Goal: Task Accomplishment & Management: Complete application form

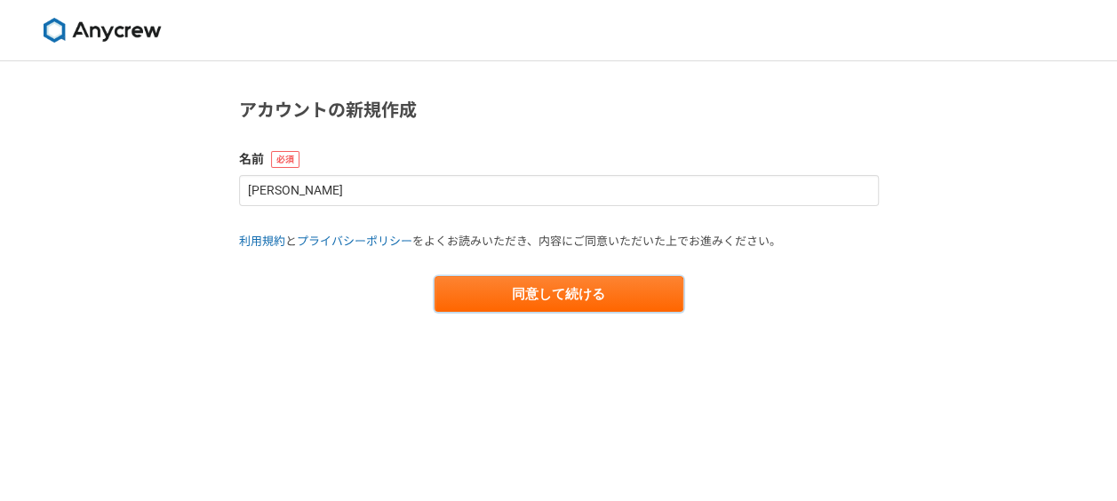
click at [544, 304] on button "同意して続ける" at bounding box center [558, 294] width 249 height 36
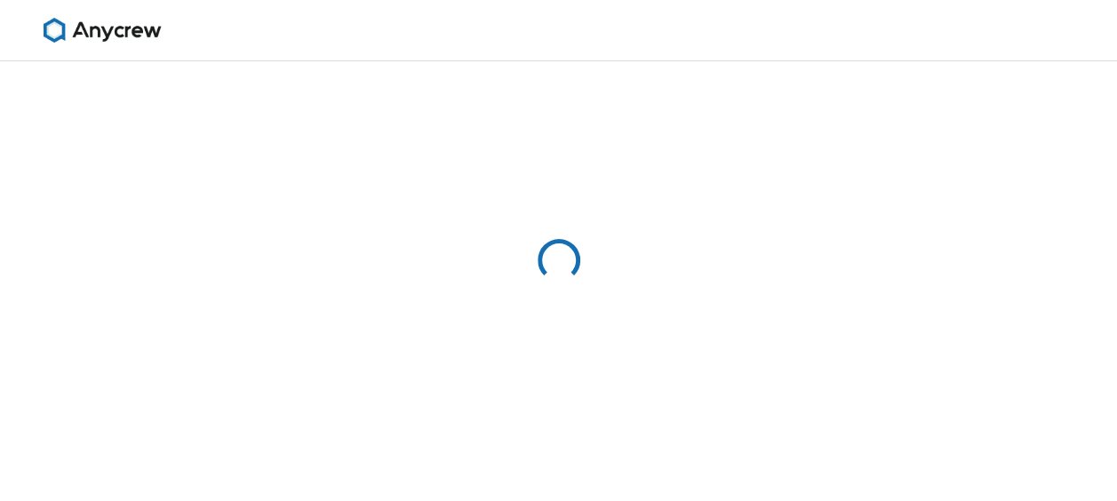
select select "13"
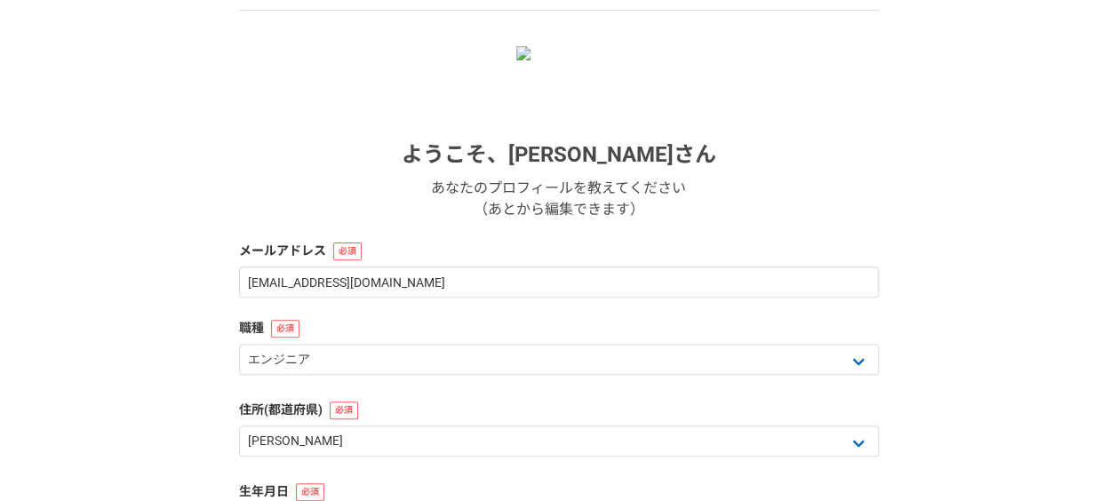
scroll to position [178, 0]
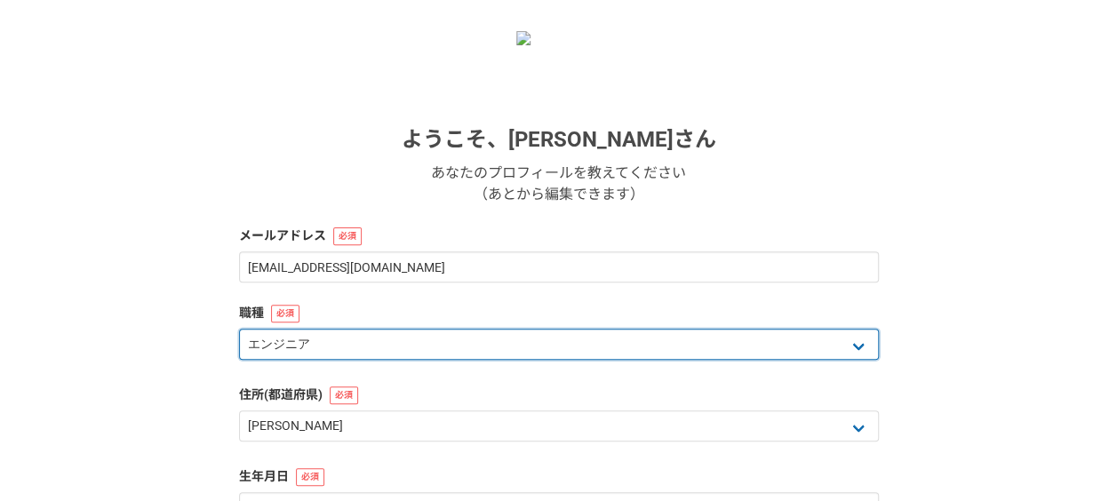
click at [482, 344] on select "エンジニア デザイナー ライター 営業 マーケティング 企画・事業開発 バックオフィス その他" at bounding box center [559, 344] width 640 height 31
select select "8"
click at [239, 329] on select "エンジニア デザイナー ライター 営業 マーケティング 企画・事業開発 バックオフィス その他" at bounding box center [559, 344] width 640 height 31
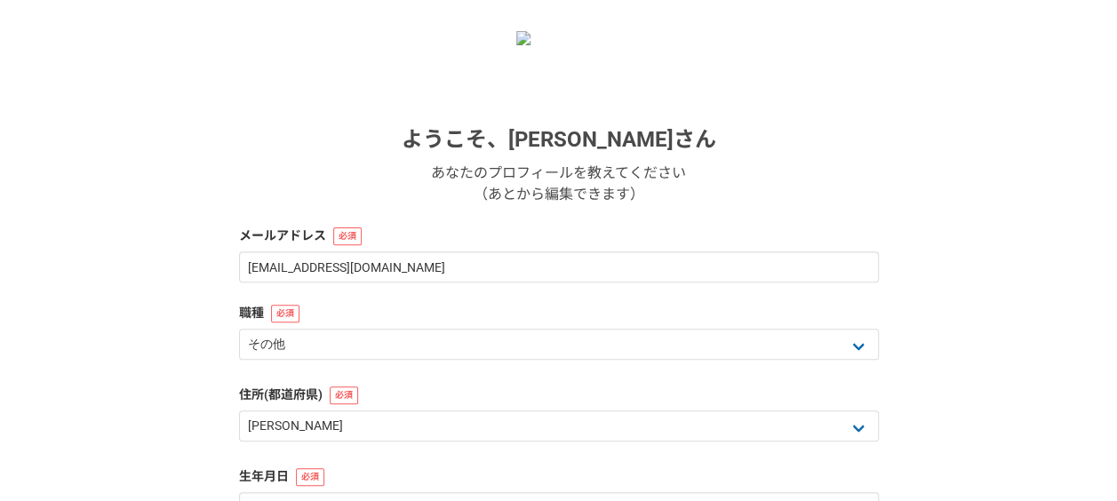
click at [426, 386] on label "住所(都道府県)" at bounding box center [559, 395] width 640 height 19
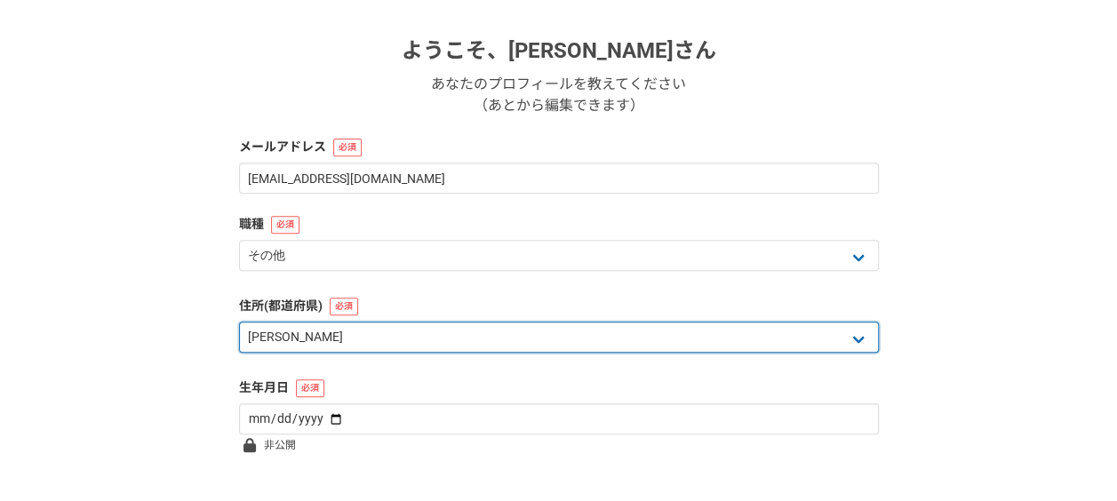
click at [360, 346] on select "北海道 青森県 岩手県 宮城県 秋田県 山形県 福島県 茨城県 栃木県 群馬県 埼玉県 千葉県 東京都 神奈川県 新潟県 富山県 石川県 福井県 山梨県 長野…" at bounding box center [559, 337] width 640 height 31
select select "27"
click at [239, 322] on select "北海道 青森県 岩手県 宮城県 秋田県 山形県 福島県 茨城県 栃木県 群馬県 埼玉県 千葉県 東京都 神奈川県 新潟県 富山県 石川県 福井県 山梨県 長野…" at bounding box center [559, 337] width 640 height 31
click at [364, 338] on select "北海道 青森県 岩手県 宮城県 秋田県 山形県 福島県 茨城県 栃木県 群馬県 埼玉県 千葉県 東京都 神奈川県 新潟県 富山県 石川県 福井県 山梨県 長野…" at bounding box center [559, 337] width 640 height 31
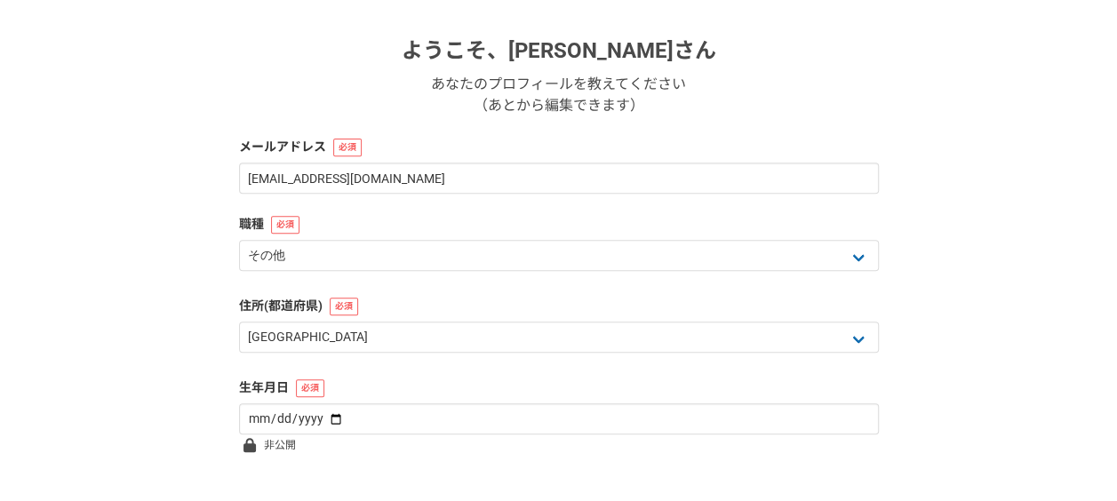
click at [378, 369] on form "ようこそ、 Shinobu Watanabe さん あなたのプロフィールを教えてください （あとから編集できます） メールアドレス watashino128@…" at bounding box center [559, 245] width 640 height 606
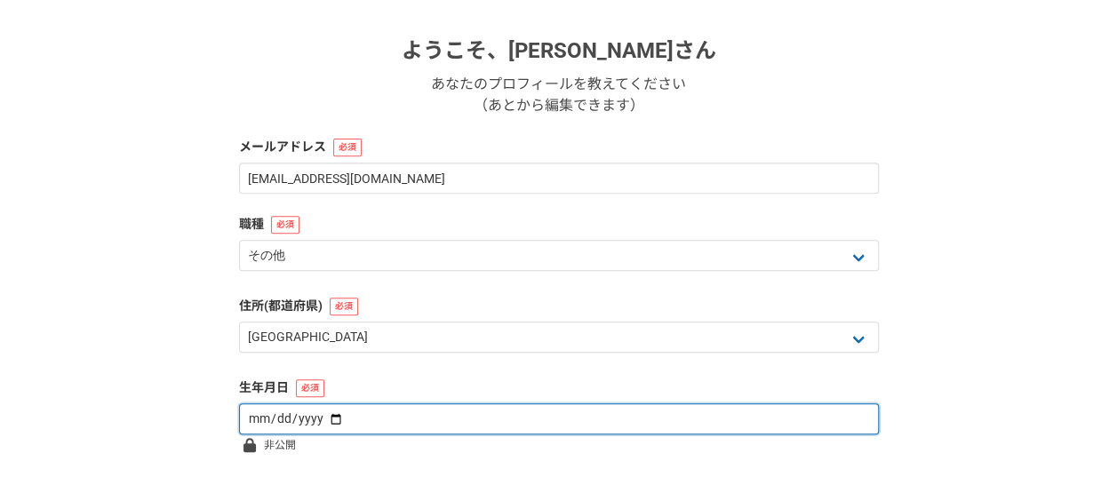
click at [363, 426] on input "date" at bounding box center [559, 418] width 640 height 31
type input "1971-12-08"
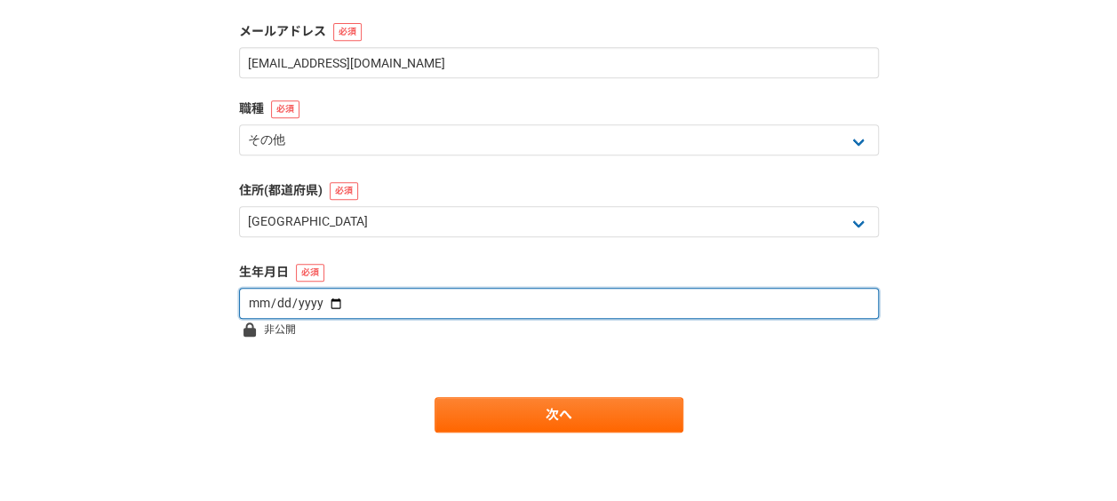
scroll to position [384, 0]
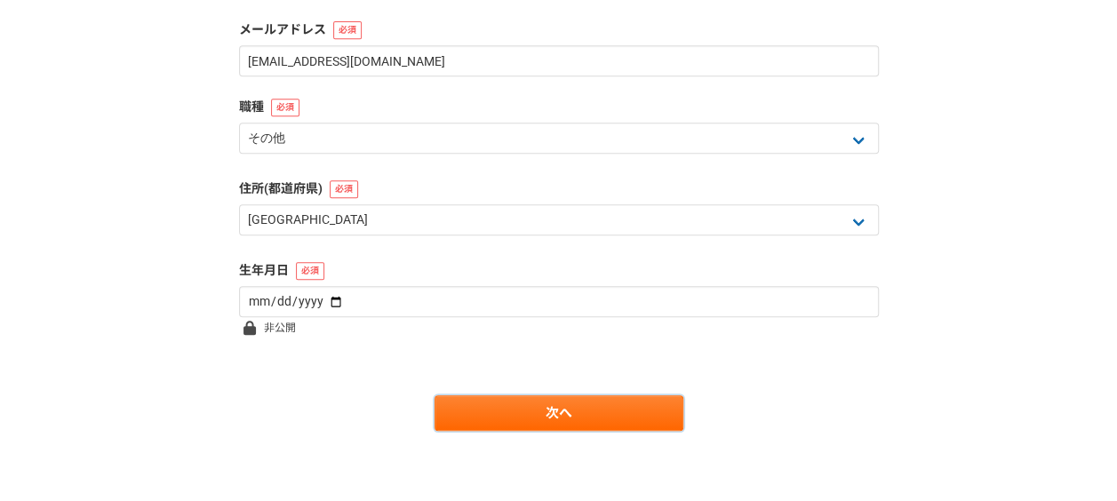
click at [515, 403] on link "次へ" at bounding box center [558, 413] width 249 height 36
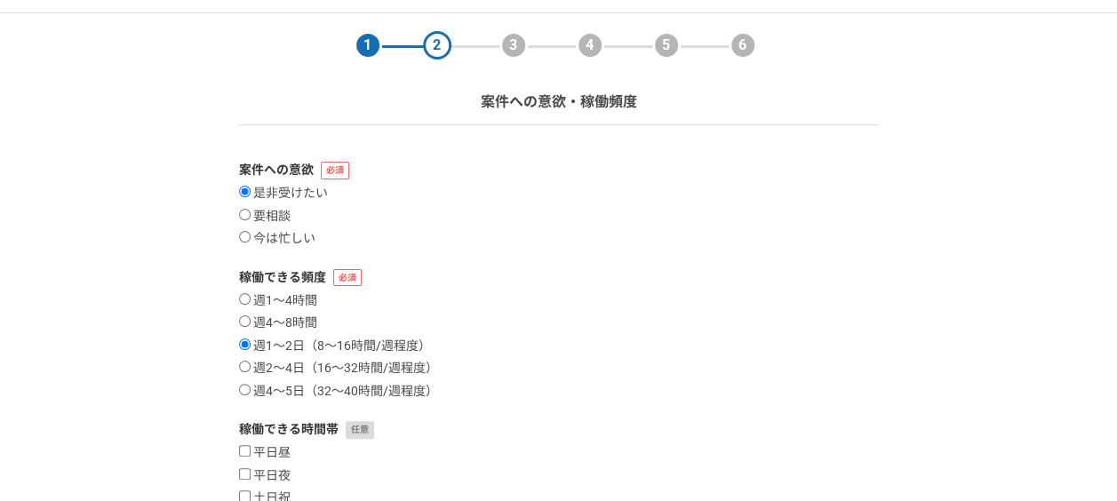
scroll to position [89, 0]
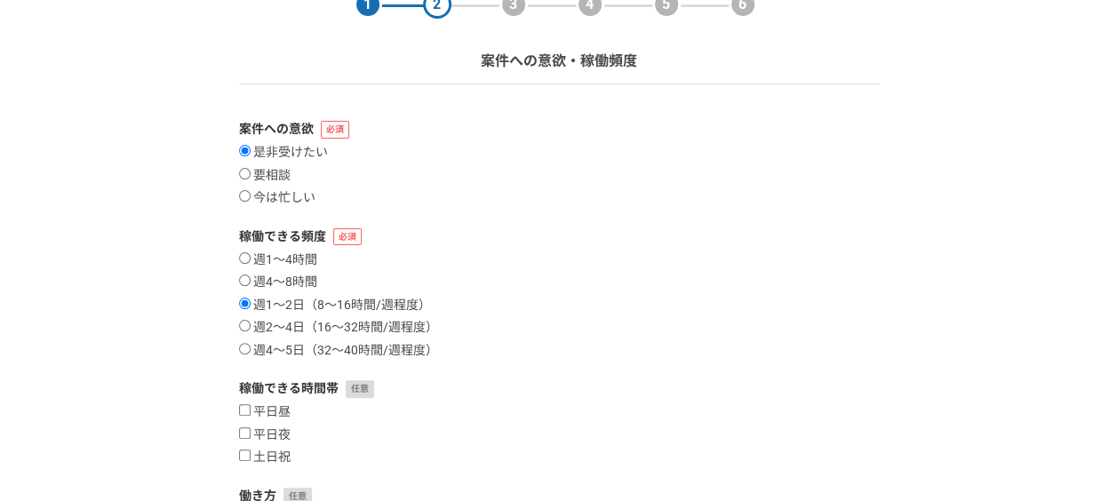
click at [243, 412] on input "平日昼" at bounding box center [245, 410] width 12 height 12
checkbox input "true"
click at [243, 455] on input "土日祝" at bounding box center [245, 456] width 12 height 12
checkbox input "true"
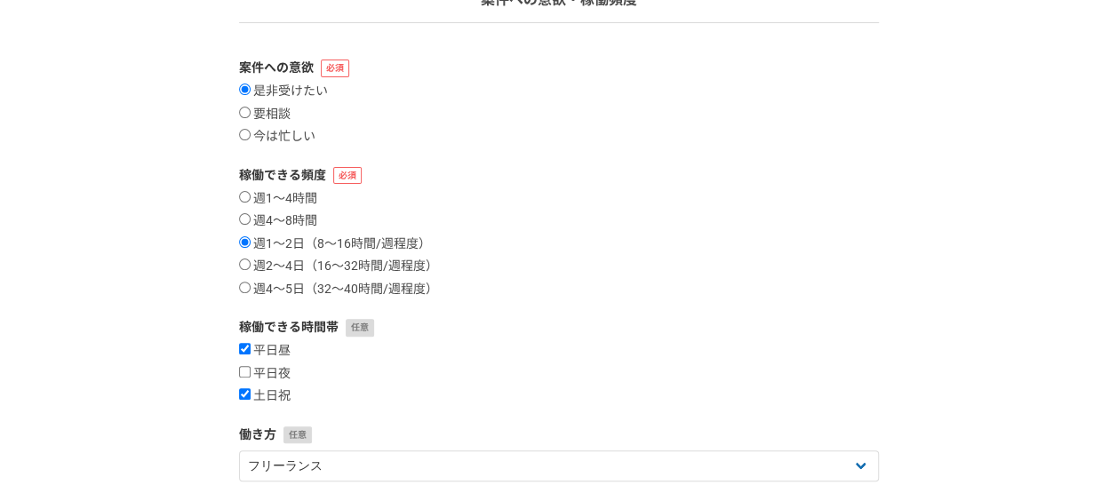
scroll to position [178, 0]
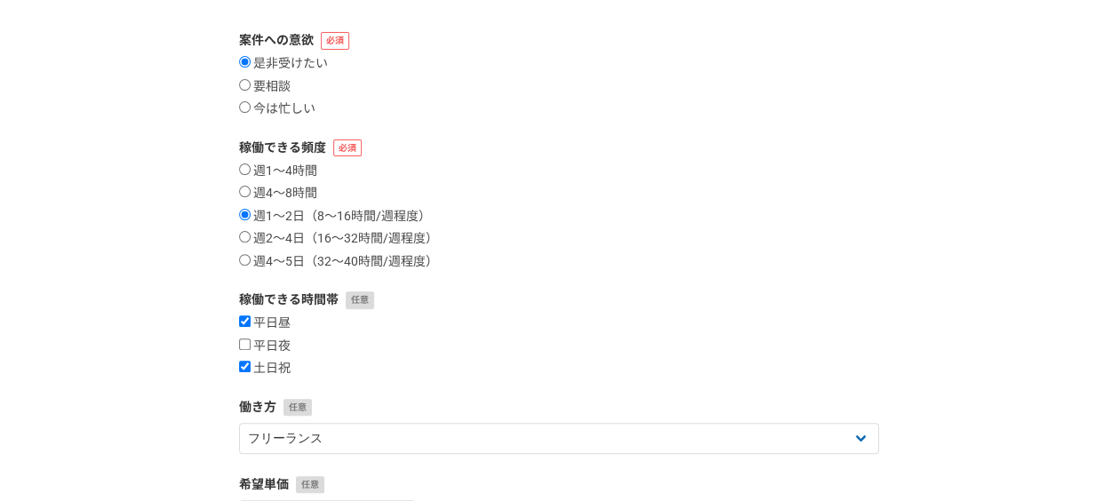
click at [241, 343] on input "平日夜" at bounding box center [245, 344] width 12 height 12
checkbox input "true"
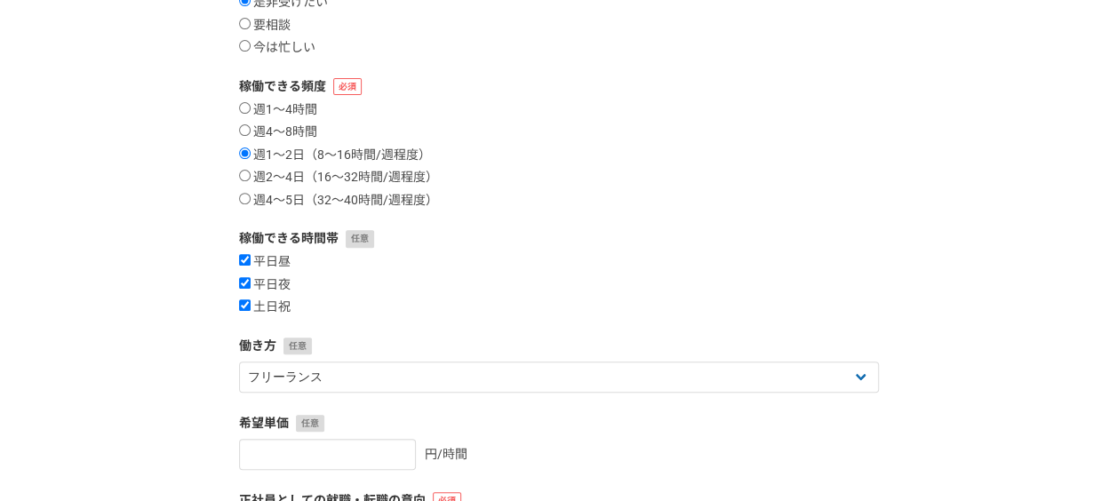
scroll to position [267, 0]
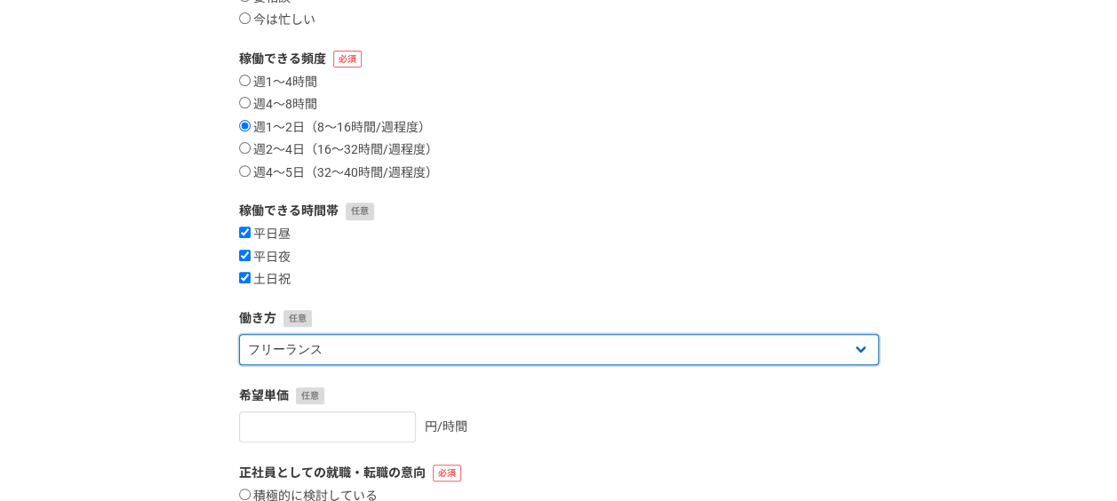
click at [568, 358] on select "フリーランス 副業 その他" at bounding box center [559, 349] width 640 height 31
click at [567, 358] on select "フリーランス 副業 その他" at bounding box center [559, 349] width 640 height 31
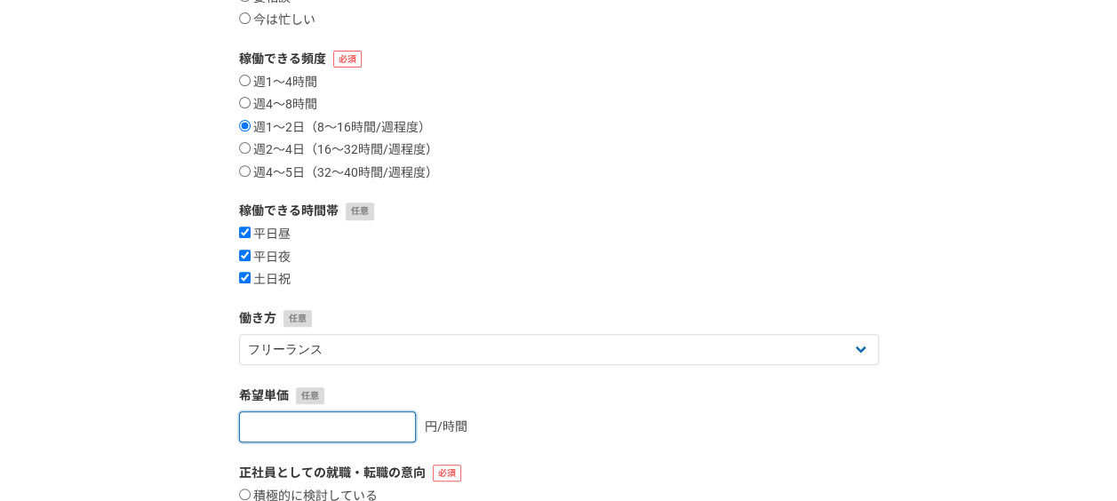
click at [368, 426] on input "number" at bounding box center [327, 426] width 177 height 31
type input "10000"
click at [581, 441] on div "10000 円/時間" at bounding box center [559, 426] width 640 height 31
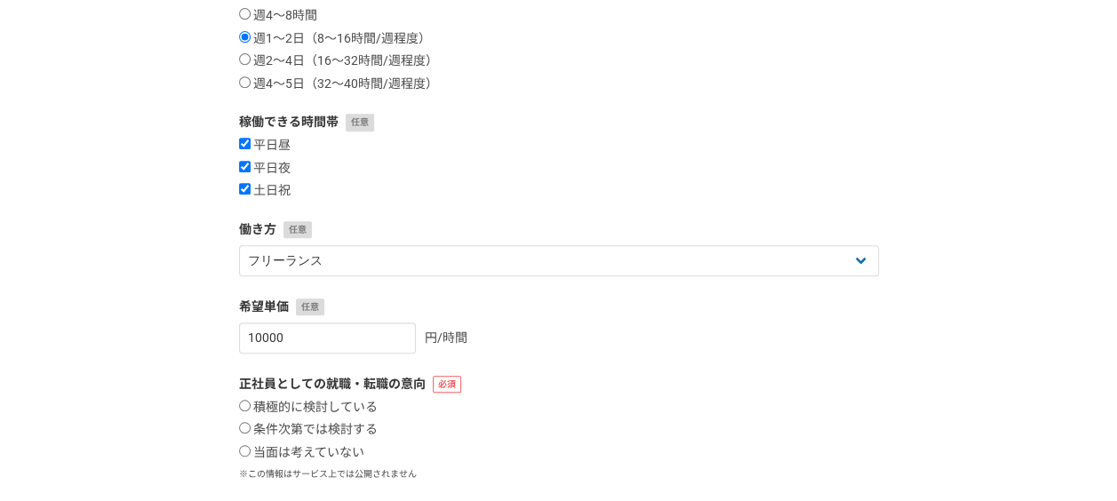
click at [243, 457] on label "当面は考えていない" at bounding box center [301, 453] width 125 height 16
click at [243, 457] on input "当面は考えていない" at bounding box center [245, 451] width 12 height 12
radio input "true"
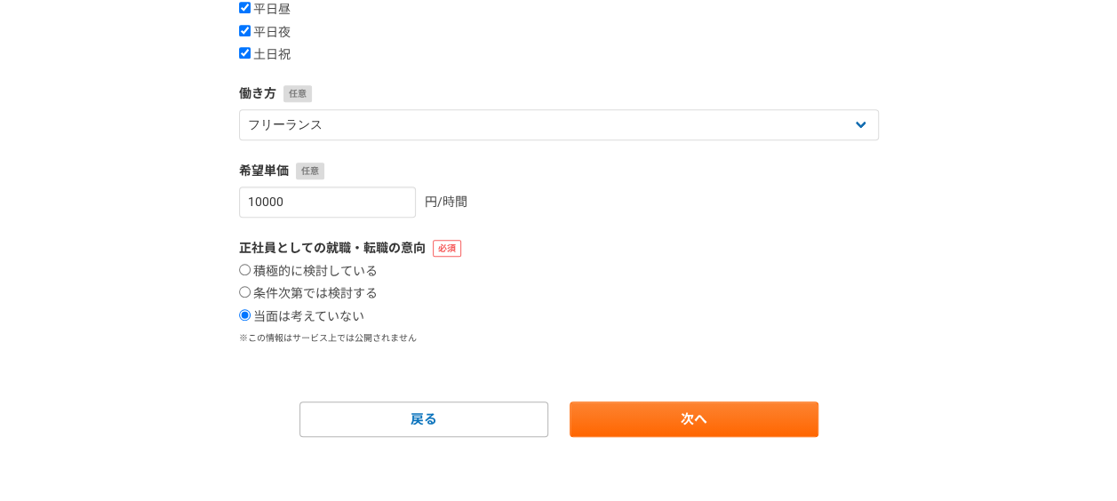
scroll to position [498, 0]
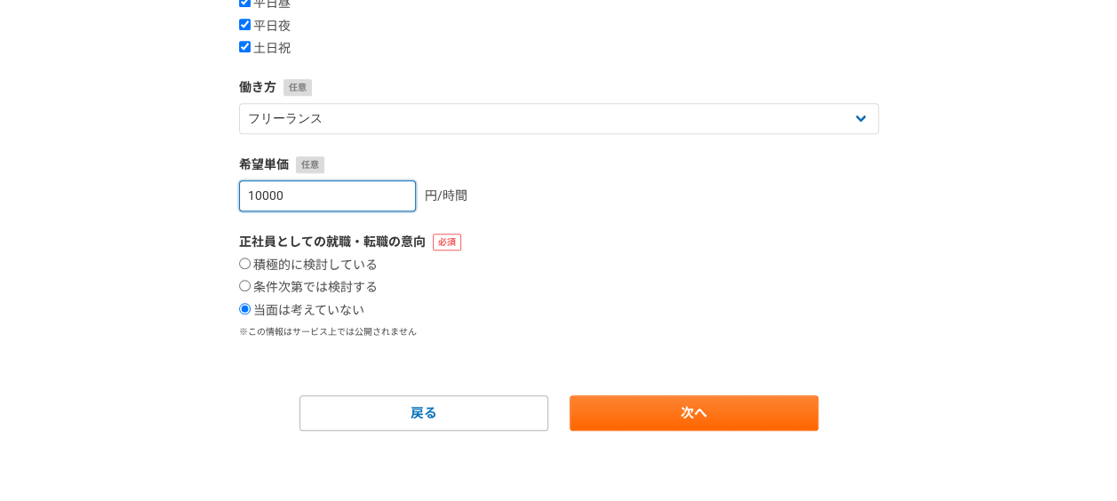
click at [256, 197] on input "10000" at bounding box center [327, 195] width 177 height 31
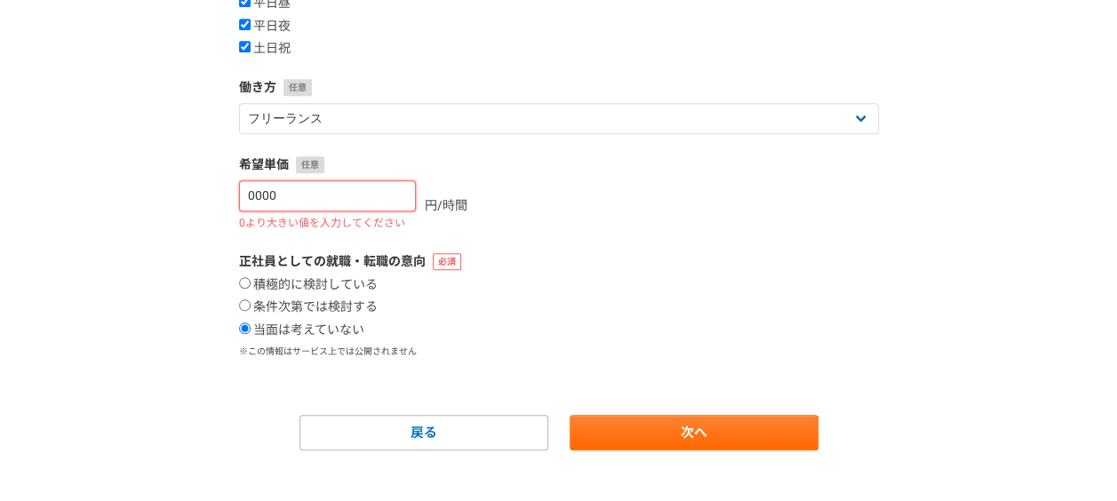
type input "10000"
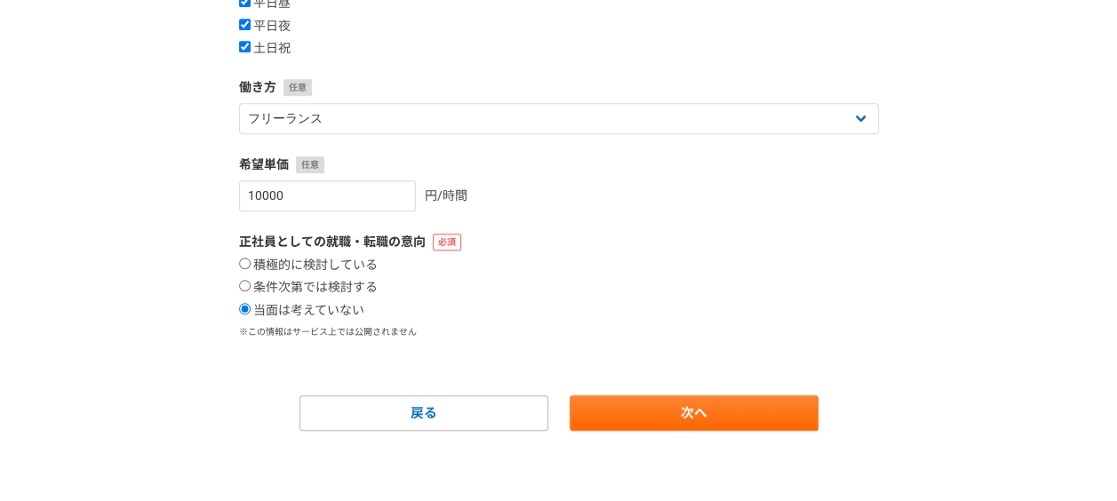
click at [670, 258] on div "積極的に検討している 条件次第では検討する 当面は考えていない" at bounding box center [559, 288] width 640 height 61
click at [640, 418] on link "次へ" at bounding box center [693, 413] width 249 height 36
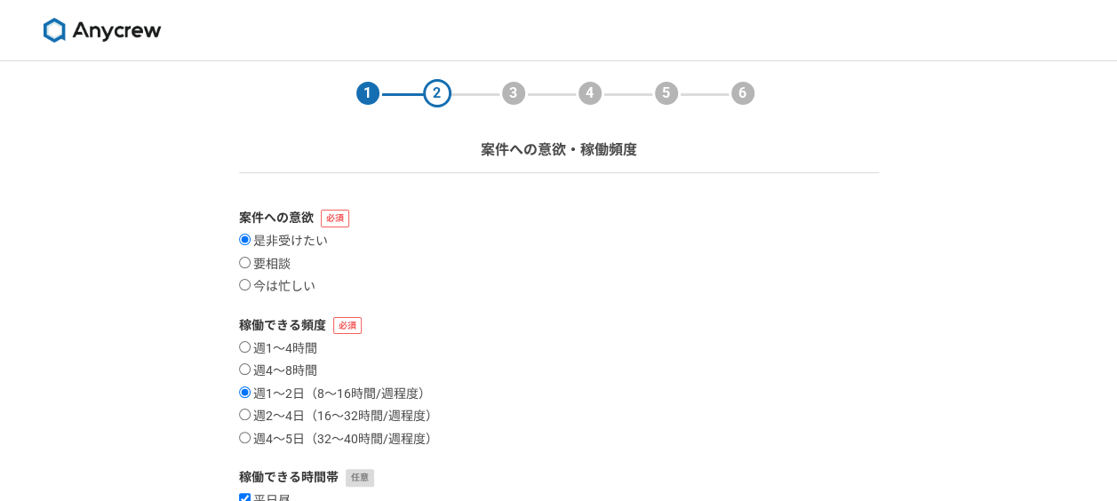
select select
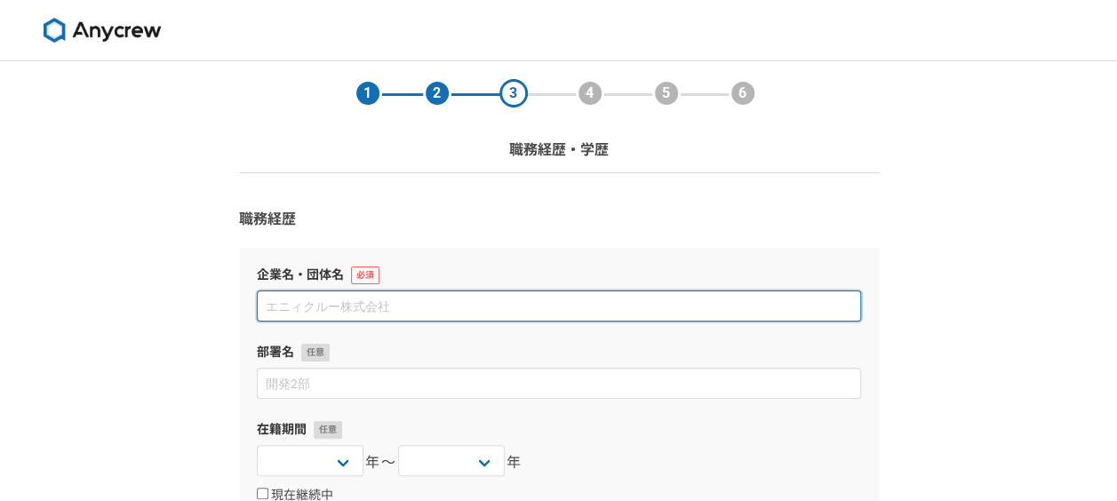
click at [423, 307] on input at bounding box center [559, 306] width 604 height 31
type input "株式会社神戸製鋼所"
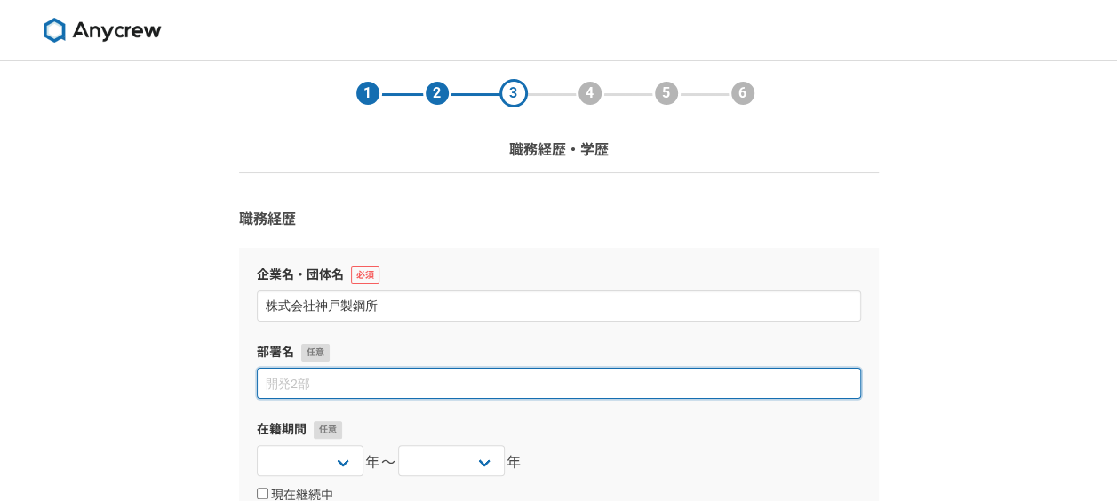
click at [370, 394] on input at bounding box center [559, 383] width 604 height 31
type input "安全衛生室"
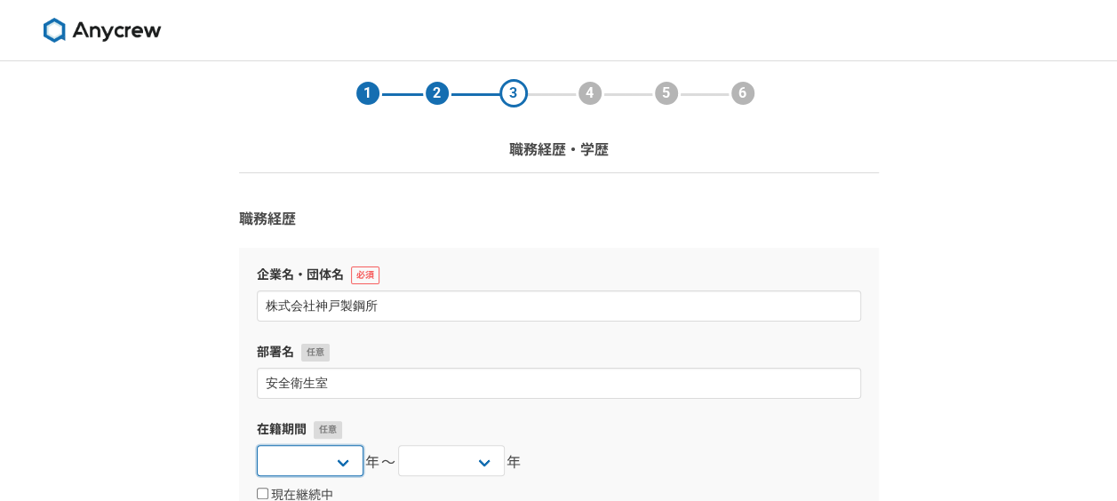
click at [345, 458] on select "2025 2024 2023 2022 2021 2020 2019 2018 2017 2016 2015 2014 2013 2012 2011 2010…" at bounding box center [310, 460] width 107 height 31
select select "2013"
click at [257, 445] on select "2025 2024 2023 2022 2021 2020 2019 2018 2017 2016 2015 2014 2013 2012 2011 2010…" at bounding box center [310, 460] width 107 height 31
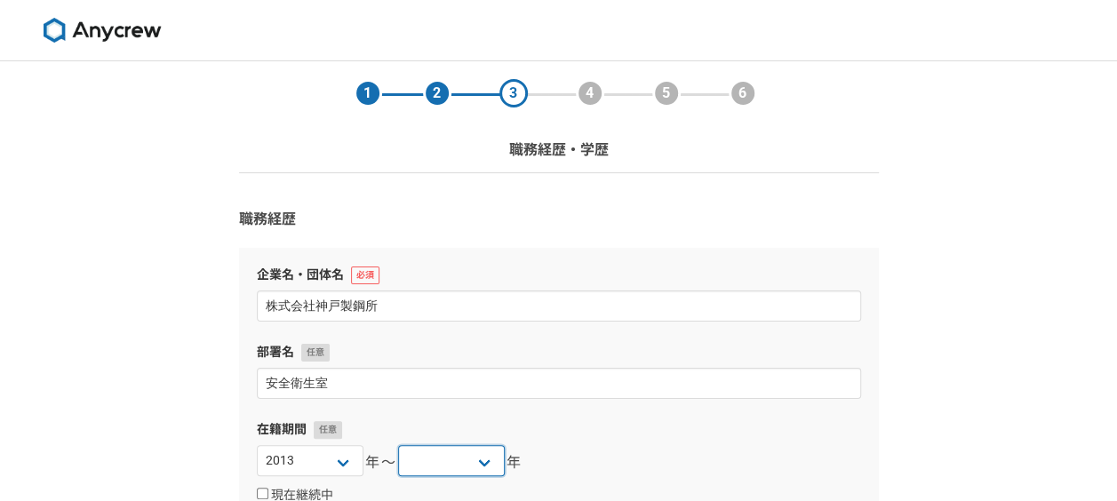
click at [437, 463] on select "2025 2024 2023 2022 2021 2020 2019 2018 2017 2016 2015 2014 2013 2012 2011 2010…" at bounding box center [451, 460] width 107 height 31
select select "2022"
click at [398, 445] on select "2025 2024 2023 2022 2021 2020 2019 2018 2017 2016 2015 2014 2013 2012 2011 2010…" at bounding box center [451, 460] width 107 height 31
click at [631, 467] on div "2025 2024 2023 2022 2021 2020 2019 2018 2017 2016 2015 2014 2013 2012 2011 2010…" at bounding box center [559, 463] width 604 height 36
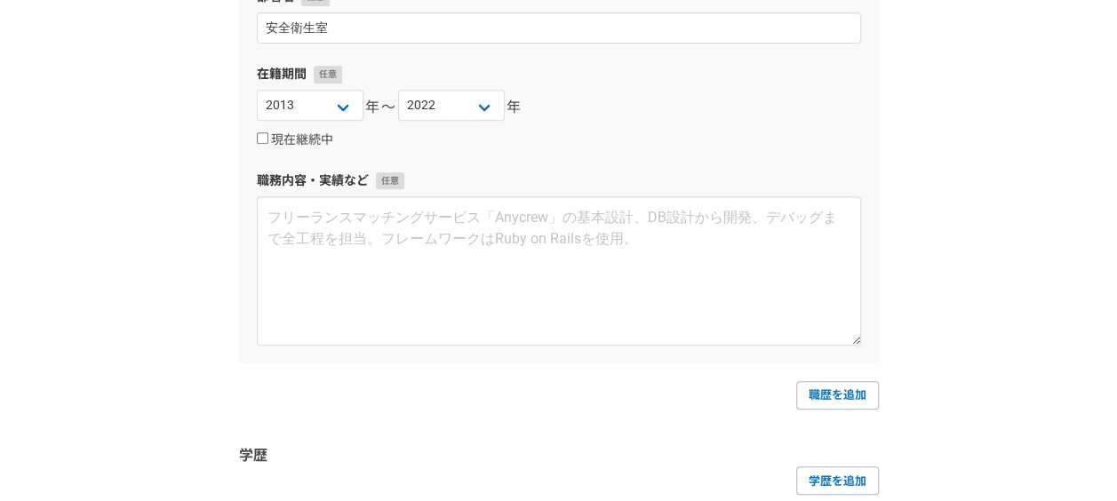
scroll to position [267, 0]
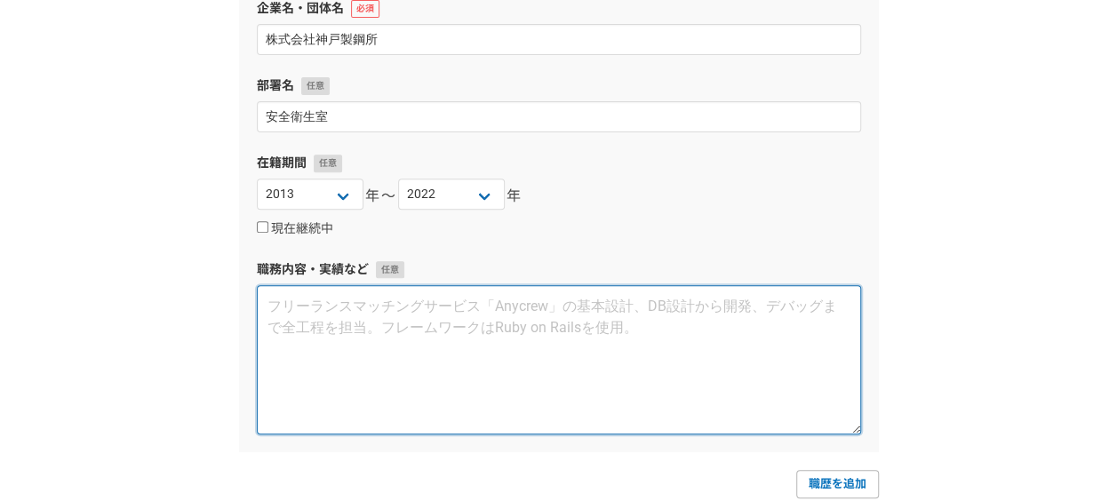
click at [307, 305] on textarea at bounding box center [559, 359] width 604 height 149
paste textarea "安全衛生関係者(安全担当、衛生担当)2名を部下に持ち、事業部門の安全衛生に関わる企画立案と教育に関してのマネジメントを実施しました。特に、安全活動の一環では、…"
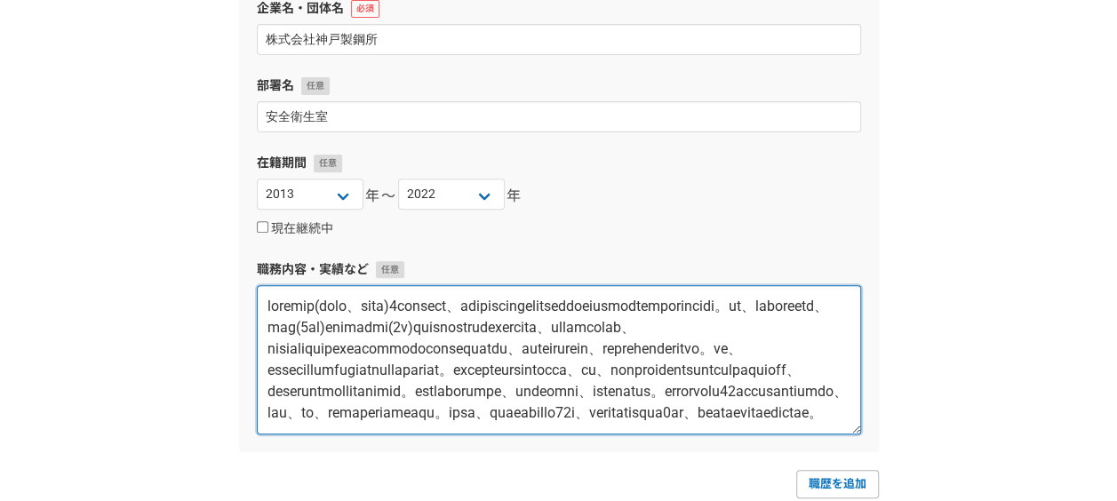
scroll to position [96, 0]
type textarea "安全衛生関係者(安全担当、衛生担当)2名を部下に持ち、事業部門の安全衛生に関わる企画立案と教育に関してのマネジメントを実施しました。特に、安全活動の一環では、…"
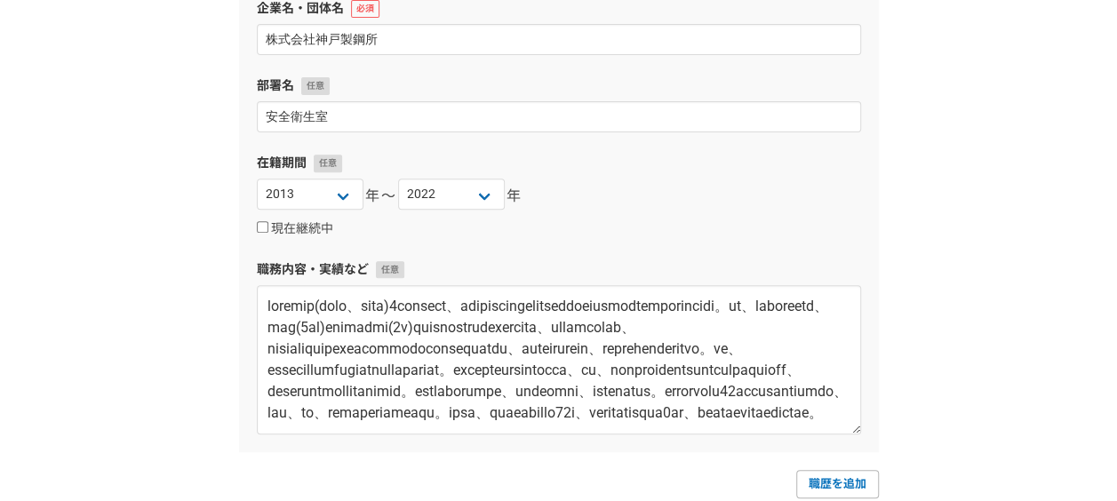
click at [917, 292] on div "1 2 3 4 5 6 職務経歴・学歴 職務経歴 企業名・団体名 株式会社神戸製鋼所 部署名 安全衛生室 在籍期間 2025 2024 2023 2022 2…" at bounding box center [558, 271] width 1117 height 952
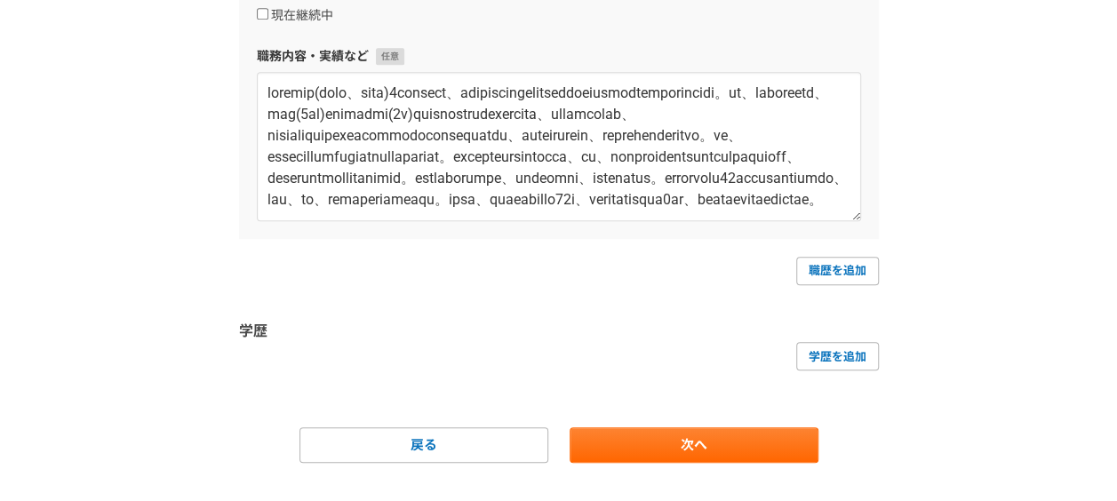
scroll to position [512, 0]
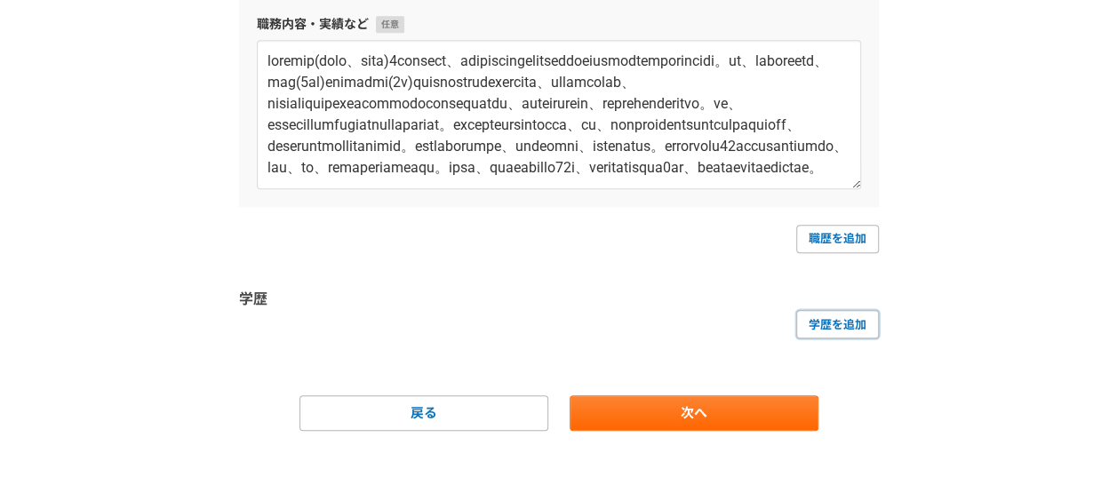
click at [867, 321] on link "学歴を追加" at bounding box center [837, 324] width 83 height 28
select select
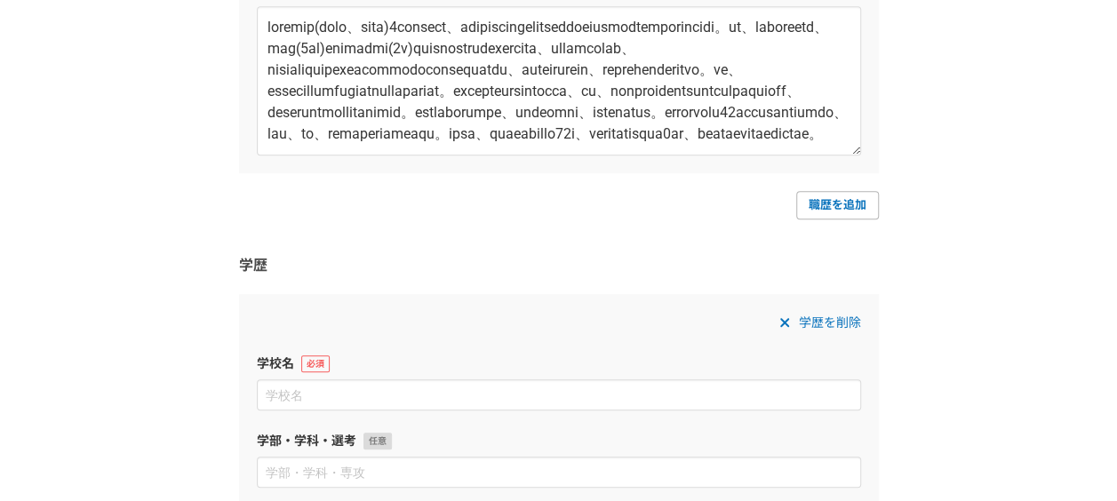
scroll to position [601, 0]
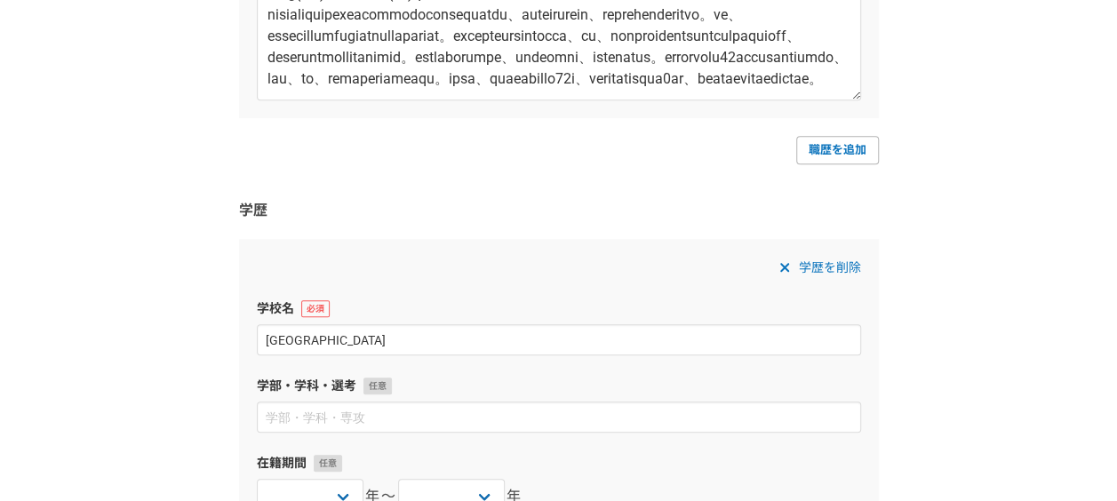
type input "[GEOGRAPHIC_DATA]"
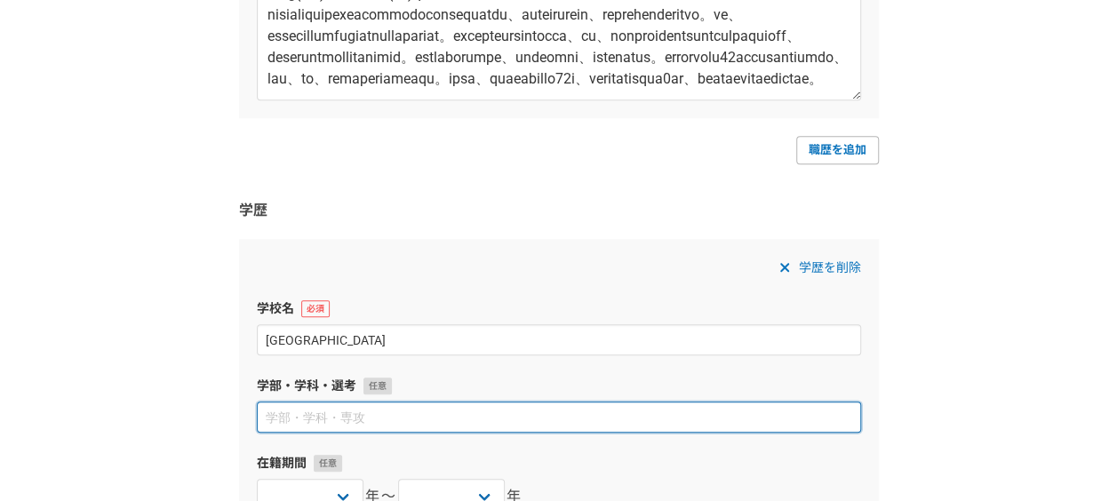
click at [362, 421] on input at bounding box center [559, 417] width 604 height 31
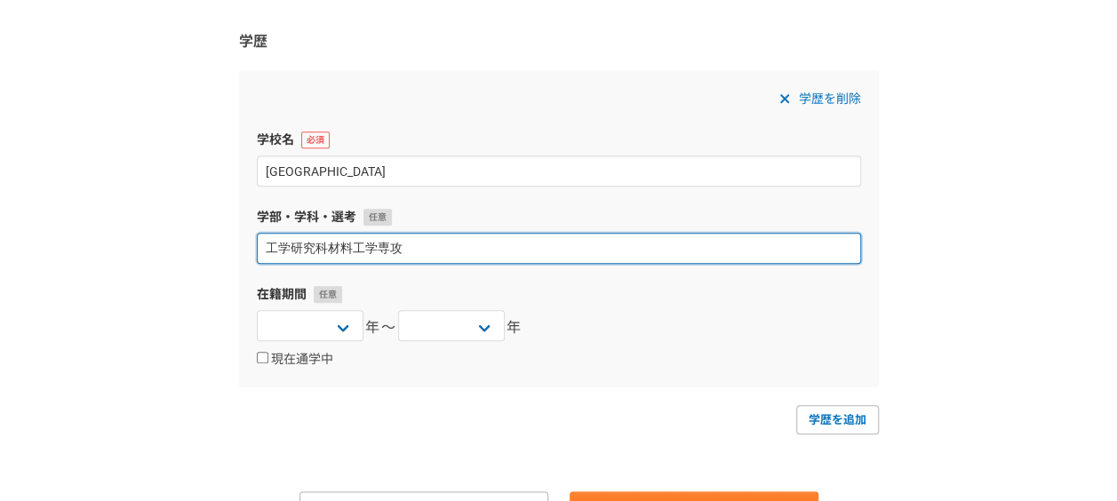
scroll to position [778, 0]
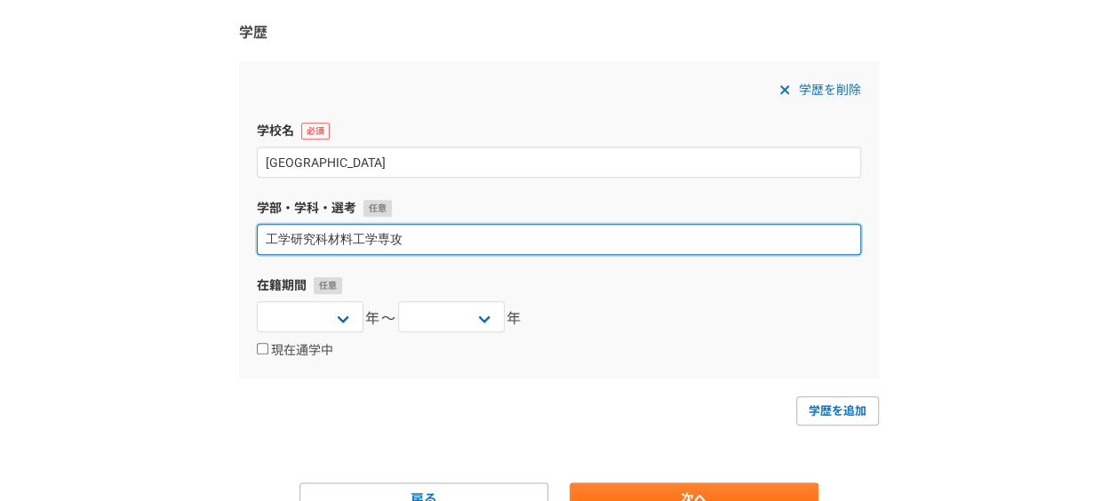
type input "工学研究科材料工学専攻"
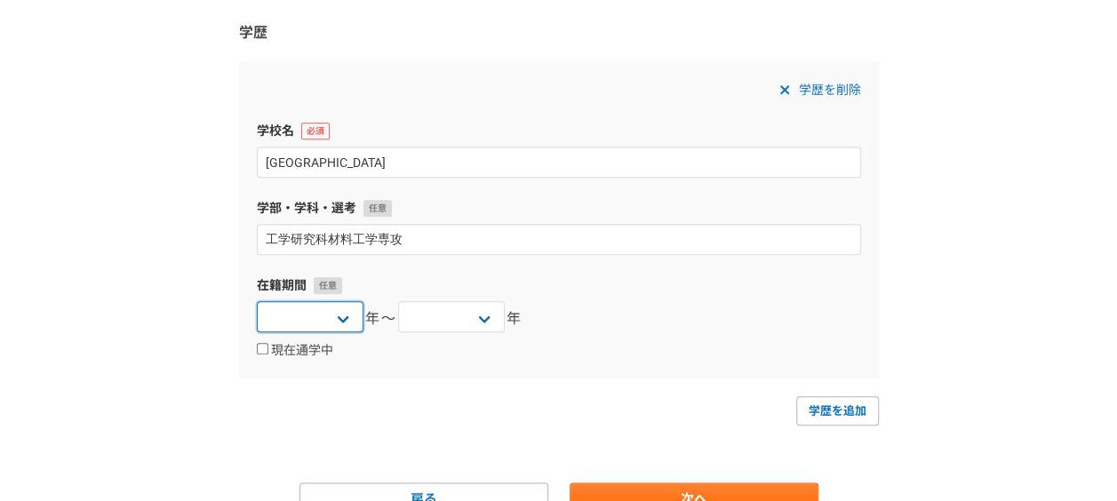
click at [353, 314] on select "2025 2024 2023 2022 2021 2020 2019 2018 2017 2016 2015 2014 2013 2012 2011 2010…" at bounding box center [310, 316] width 107 height 31
select select "1992"
click at [257, 301] on select "2025 2024 2023 2022 2021 2020 2019 2018 2017 2016 2015 2014 2013 2012 2011 2010…" at bounding box center [310, 316] width 107 height 31
click at [427, 309] on select "2025 2024 2023 2022 2021 2020 2019 2018 2017 2016 2015 2014 2013 2012 2011 2010…" at bounding box center [451, 316] width 107 height 31
select select "1998"
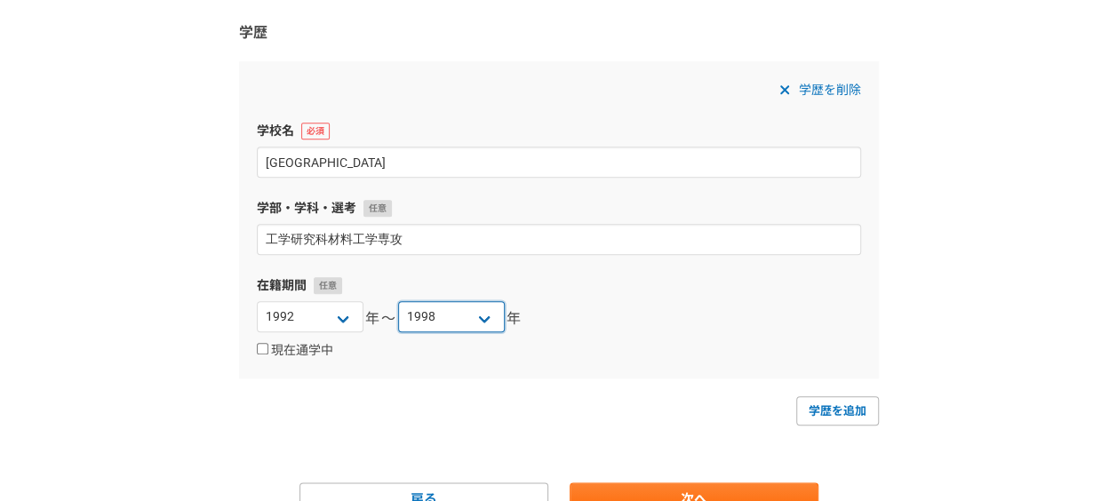
click at [398, 301] on select "2025 2024 2023 2022 2021 2020 2019 2018 2017 2016 2015 2014 2013 2012 2011 2010…" at bounding box center [451, 316] width 107 height 31
click at [588, 314] on div "2025 2024 2023 2022 2021 2020 2019 2018 2017 2016 2015 2014 2013 2012 2011 2010…" at bounding box center [559, 319] width 604 height 36
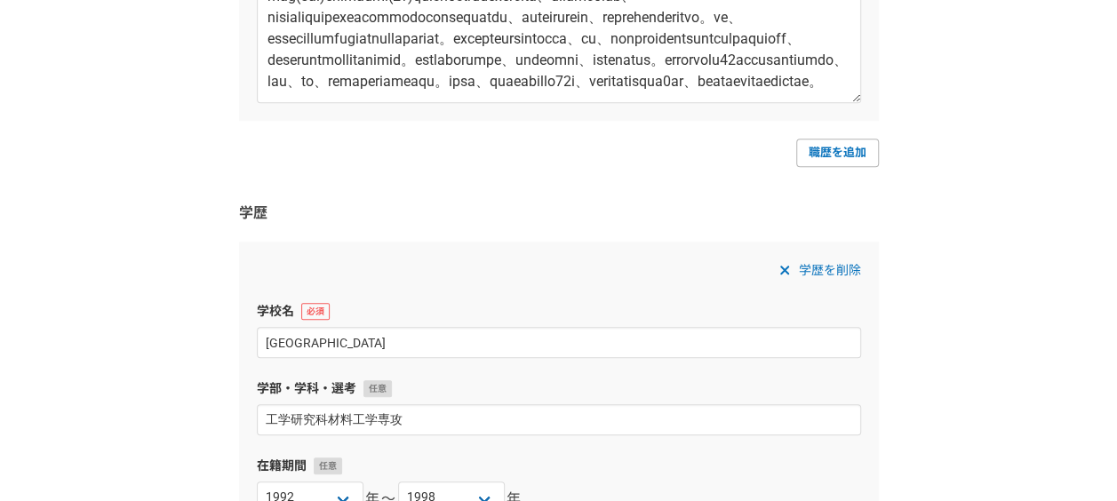
scroll to position [864, 0]
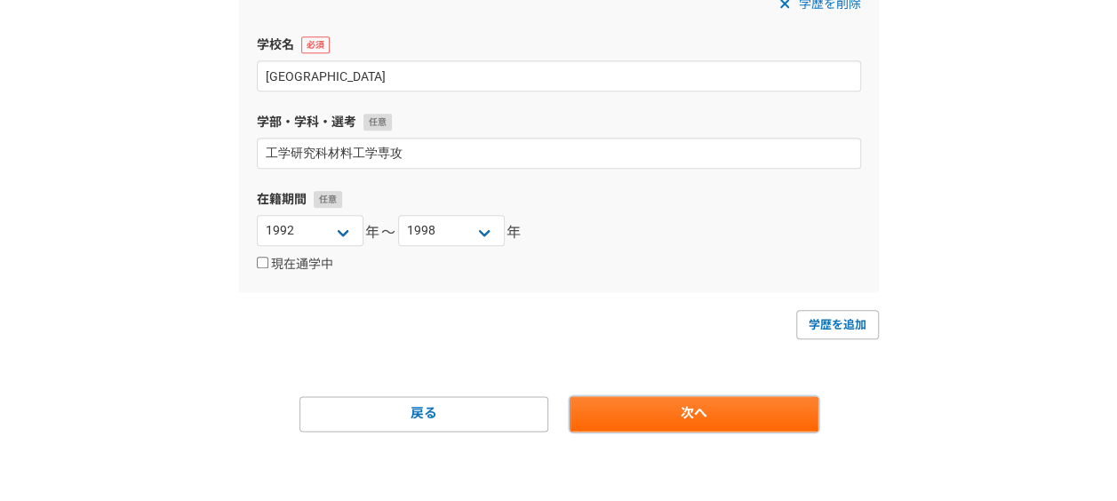
click at [646, 405] on link "次へ" at bounding box center [693, 414] width 249 height 36
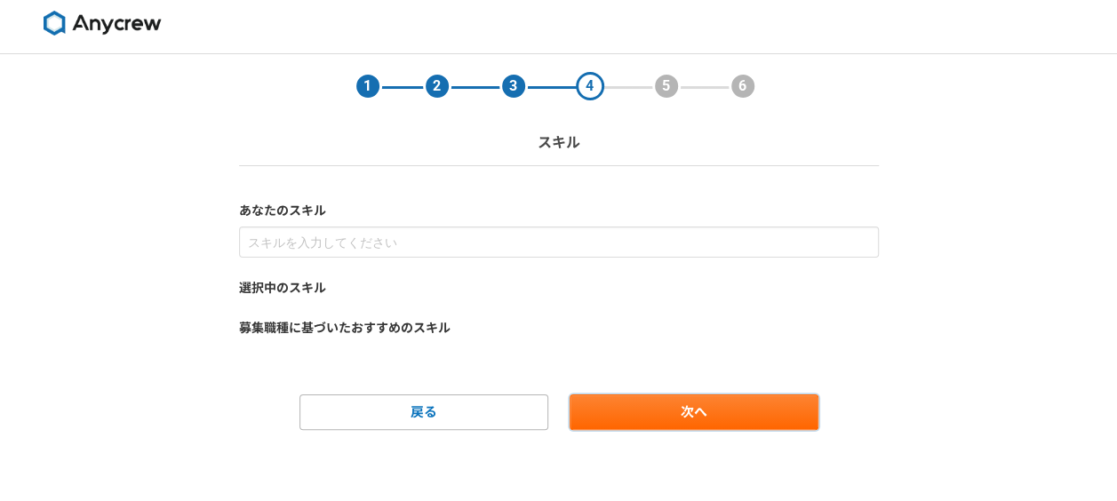
scroll to position [0, 0]
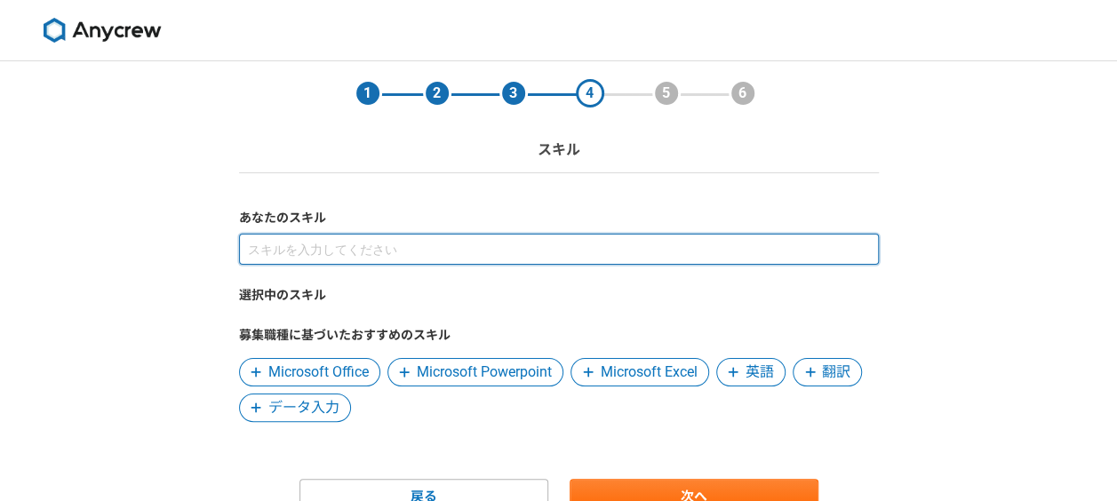
click at [267, 248] on input at bounding box center [559, 249] width 640 height 31
click at [281, 249] on input at bounding box center [559, 249] width 640 height 31
type input "労働衛生コンサルタント"
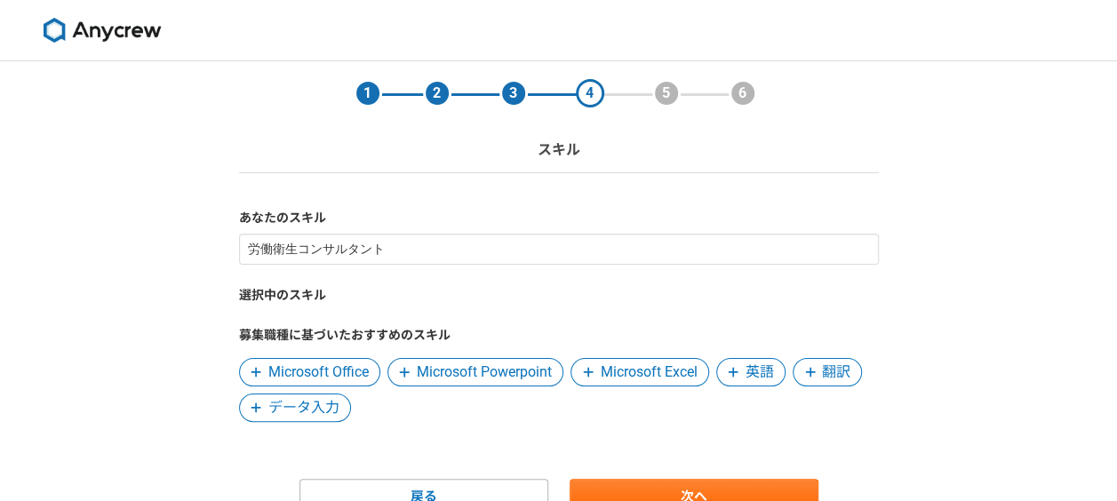
click at [167, 354] on div "1 2 3 4 5 6 スキル あなたのスキル 労働衛生コンサルタント 選択中のスキル 募集職種に基づいたおすすめのスキル Microsoft Office …" at bounding box center [558, 323] width 1117 height 524
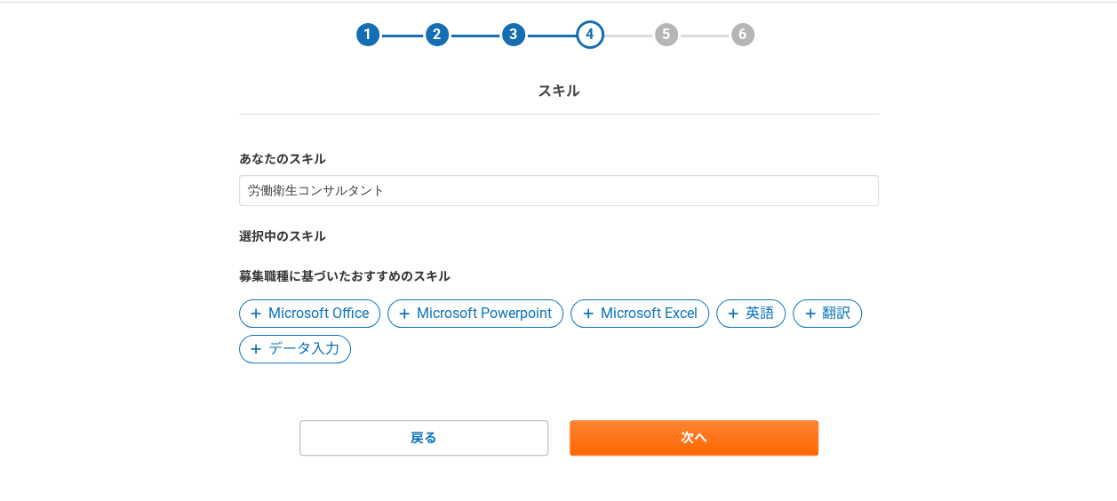
scroll to position [84, 0]
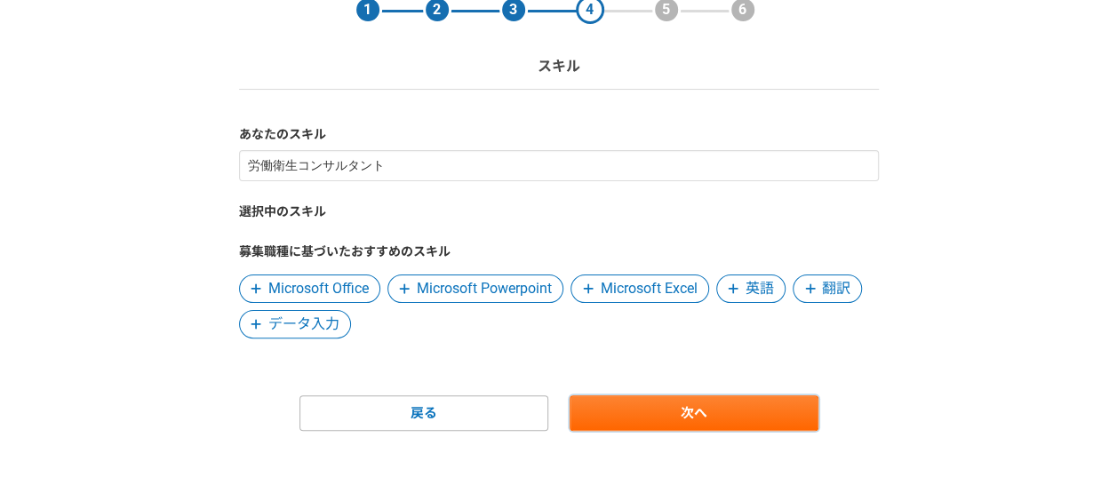
click at [721, 407] on link "次へ" at bounding box center [693, 413] width 249 height 36
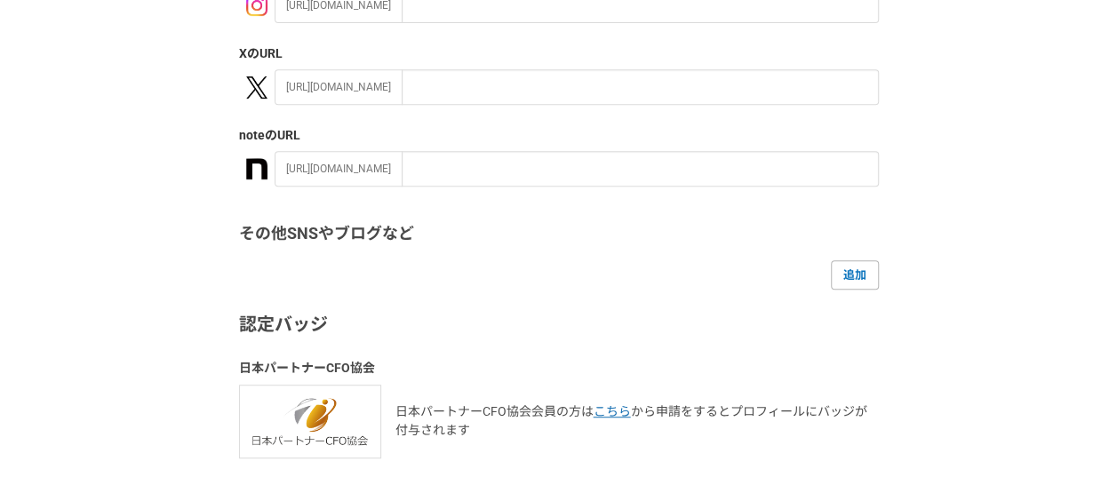
scroll to position [474, 0]
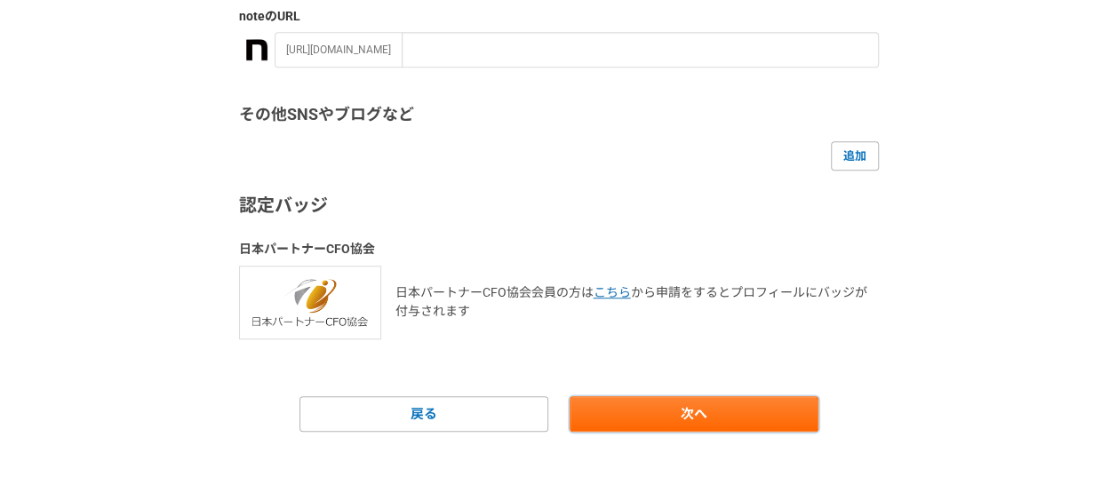
click at [611, 407] on link "次へ" at bounding box center [693, 414] width 249 height 36
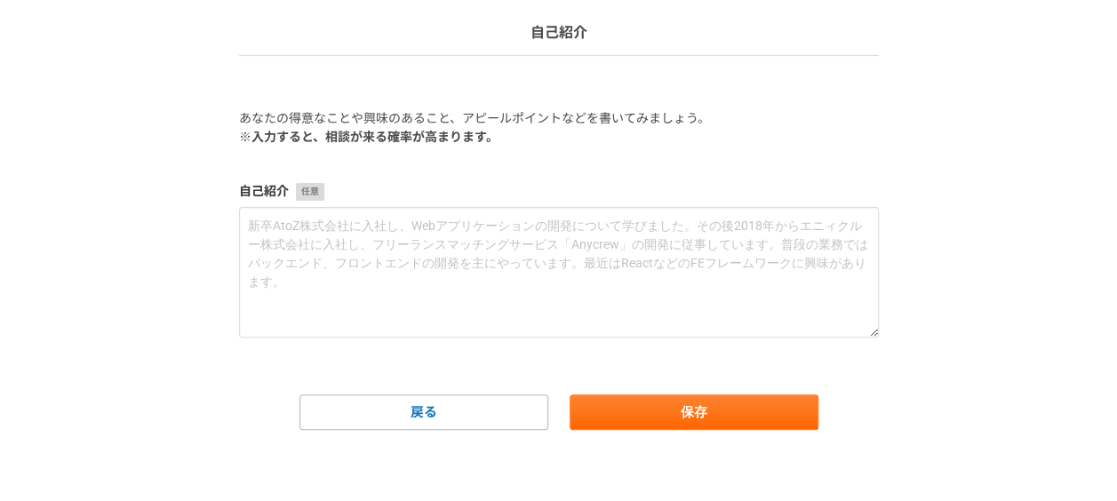
scroll to position [0, 0]
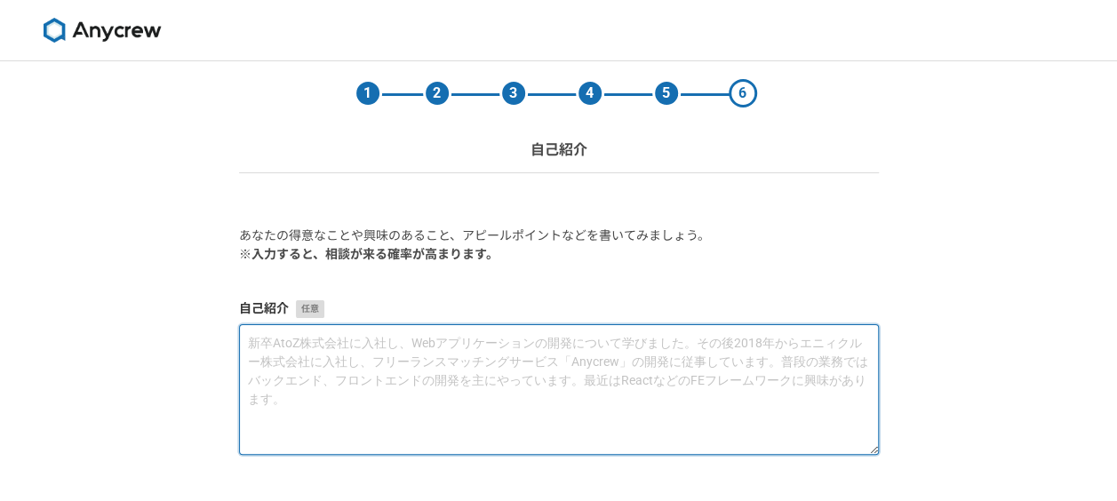
click at [332, 350] on textarea at bounding box center [559, 389] width 640 height 131
paste textarea "【1】技能講習講師（各種作業主任者） 労働安全衛生法にもとづき実施される技能講習の講師として、石綿作業主任者、酸欠作業主任者、有機溶剤作業主任者、特定化学物質…"
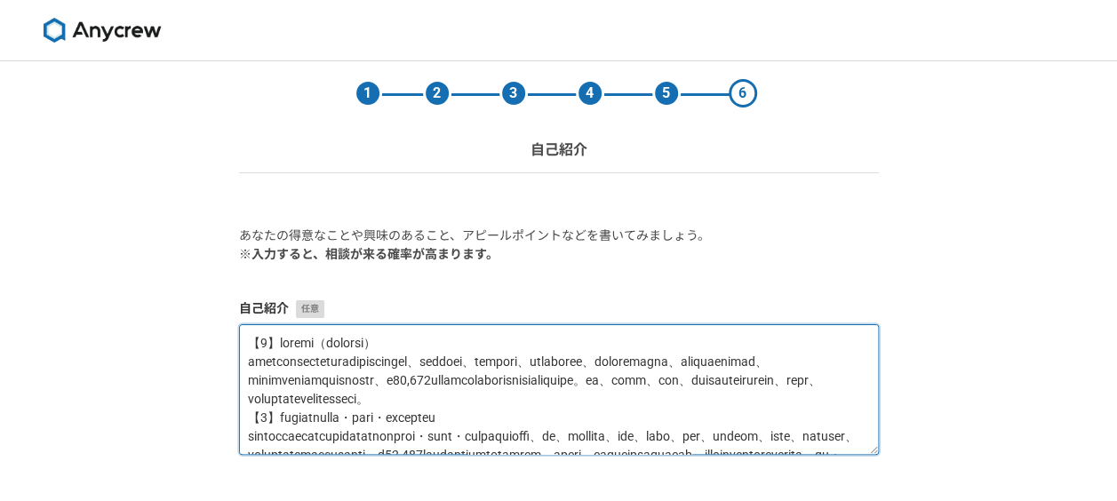
scroll to position [270, 0]
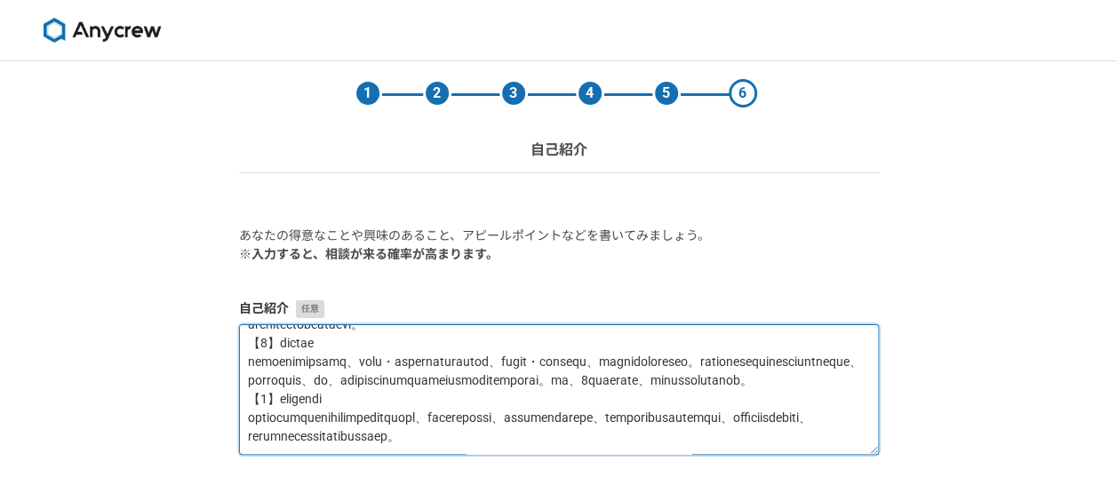
type textarea "【1】技能講習講師（各種作業主任者） 労働安全衛生法にもとづき実施される技能講習の講師として、石綿作業主任者、酸欠作業主任者、有機溶剤作業主任者、特定化学物質…"
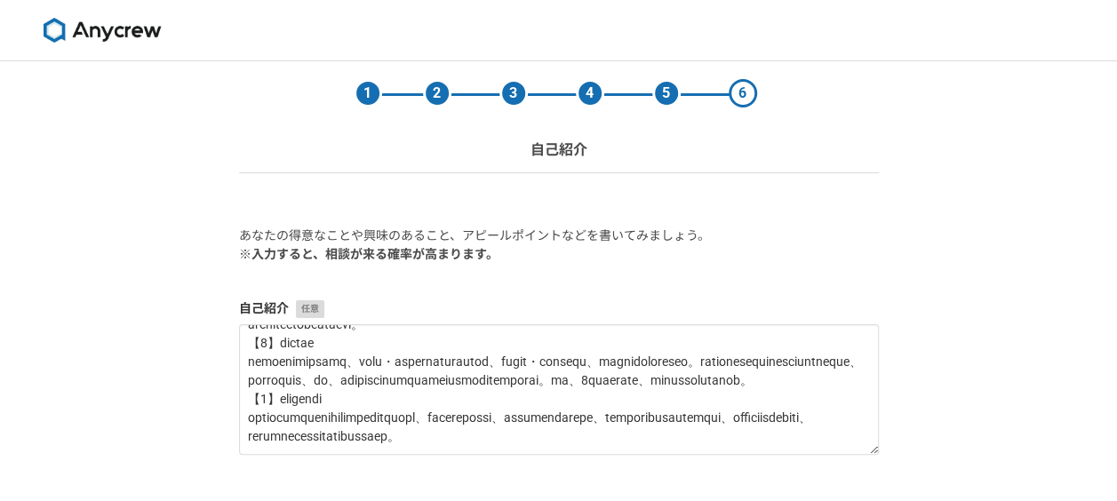
click at [931, 309] on div "1 2 3 4 5 6 自己紹介 あなたの得意なことや興味のあること、アピールポイントなどを書いてみましょう。 ※入力すると、相談が来る確率が高まります。 自…" at bounding box center [558, 339] width 1117 height 557
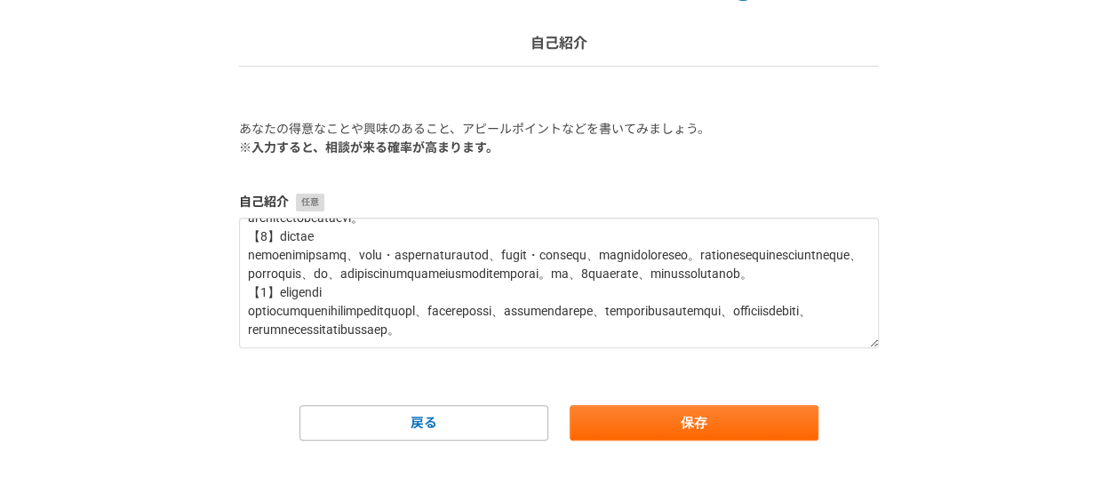
scroll to position [116, 0]
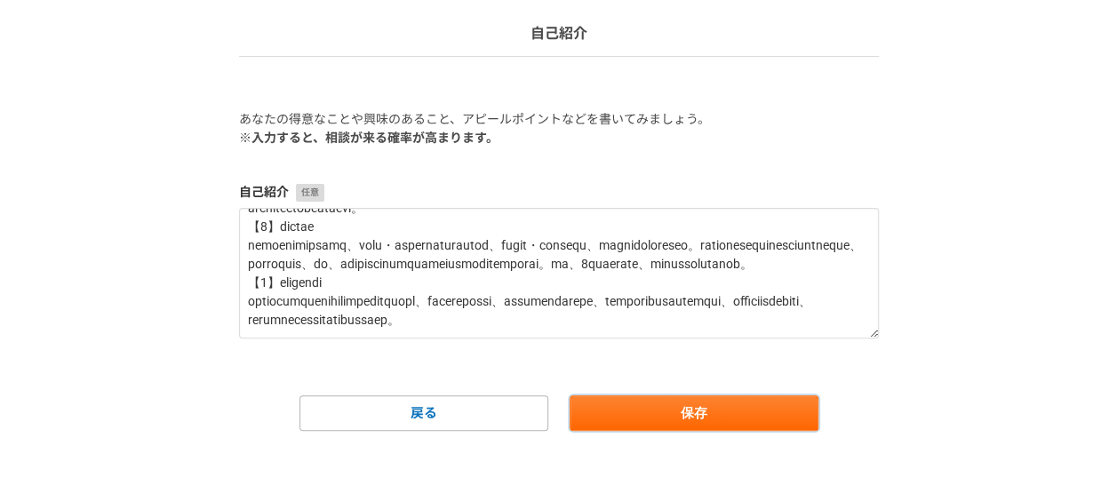
click at [693, 419] on button "保存" at bounding box center [693, 413] width 249 height 36
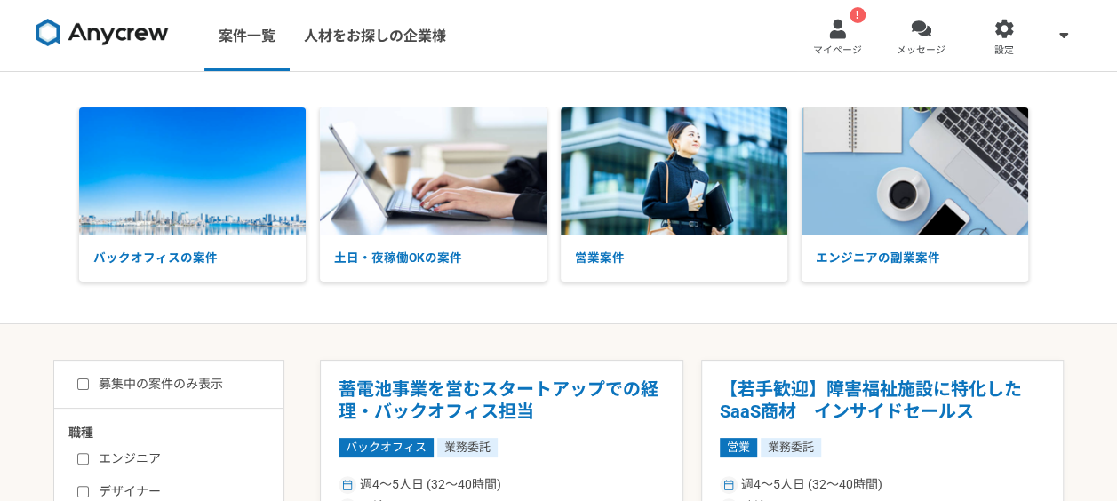
click at [837, 44] on span "マイページ" at bounding box center [837, 51] width 49 height 14
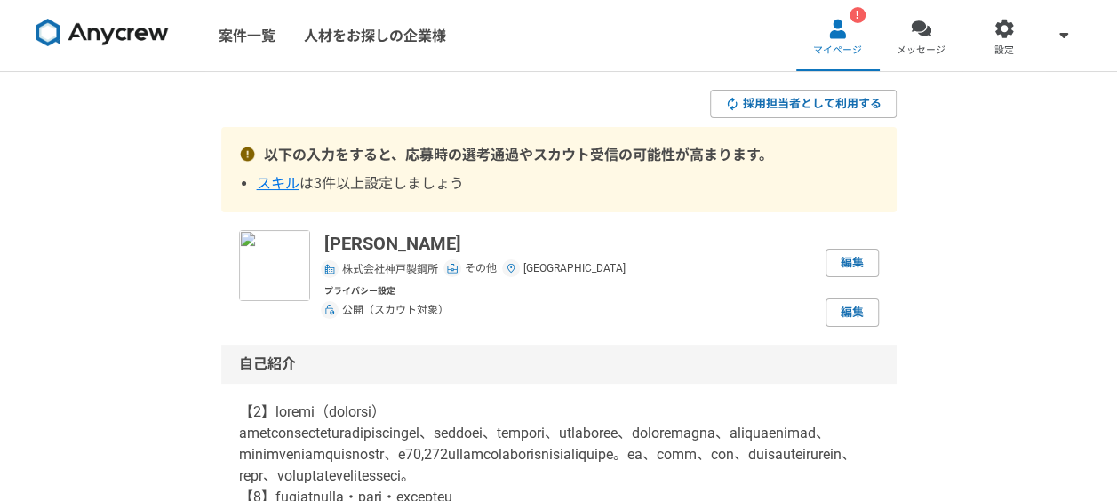
click at [268, 178] on span "スキル" at bounding box center [278, 183] width 43 height 17
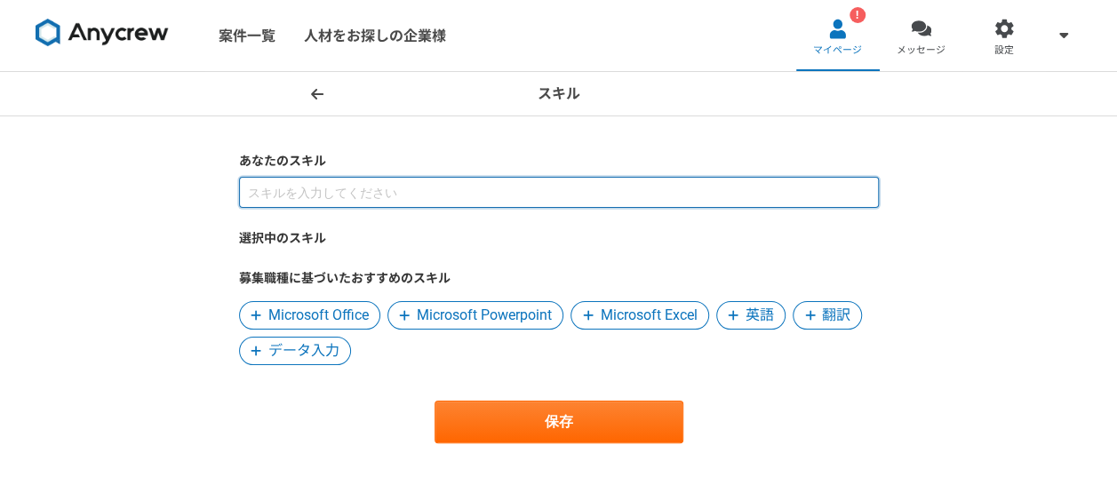
click at [368, 195] on input at bounding box center [559, 192] width 640 height 31
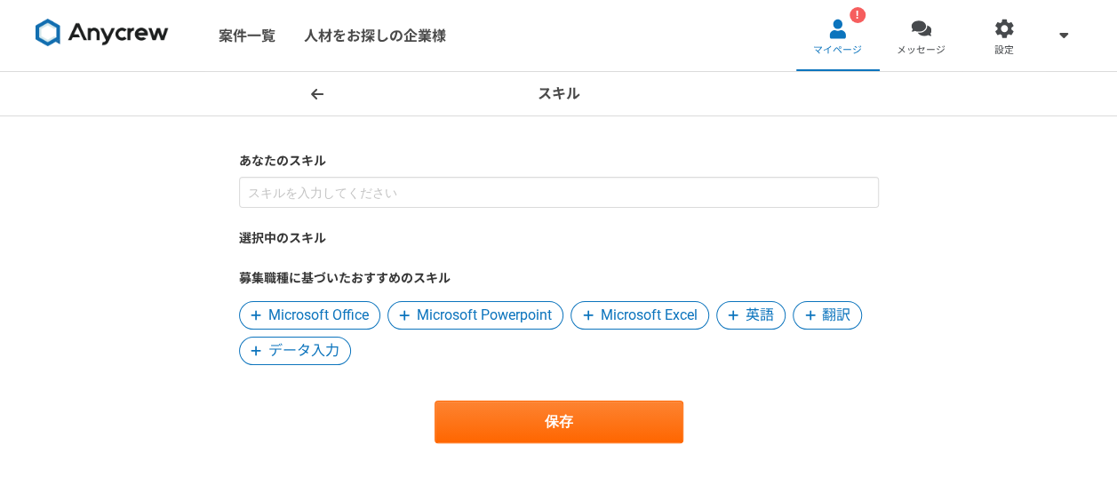
click at [332, 313] on span "Microsoft Office" at bounding box center [318, 315] width 100 height 21
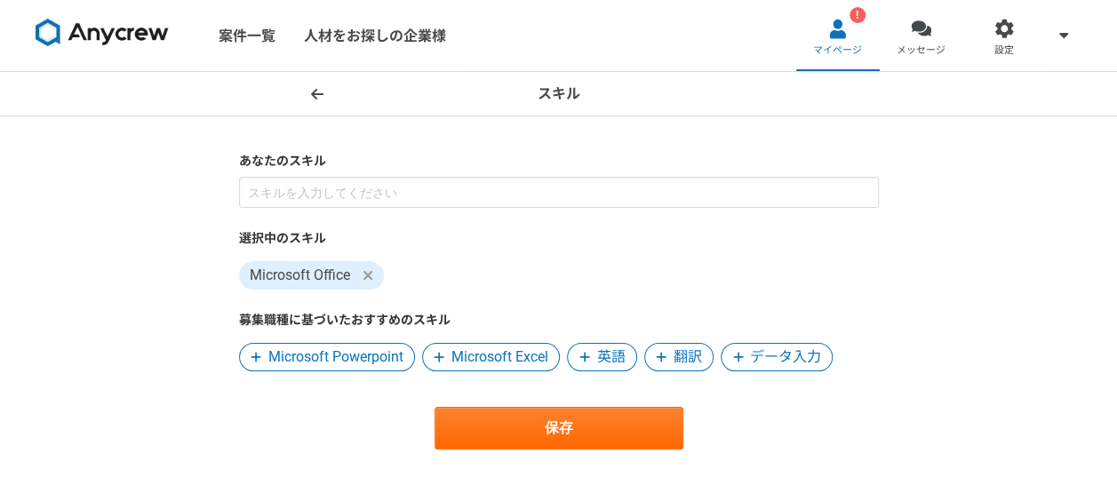
click at [481, 360] on span "Microsoft Excel" at bounding box center [499, 356] width 97 height 21
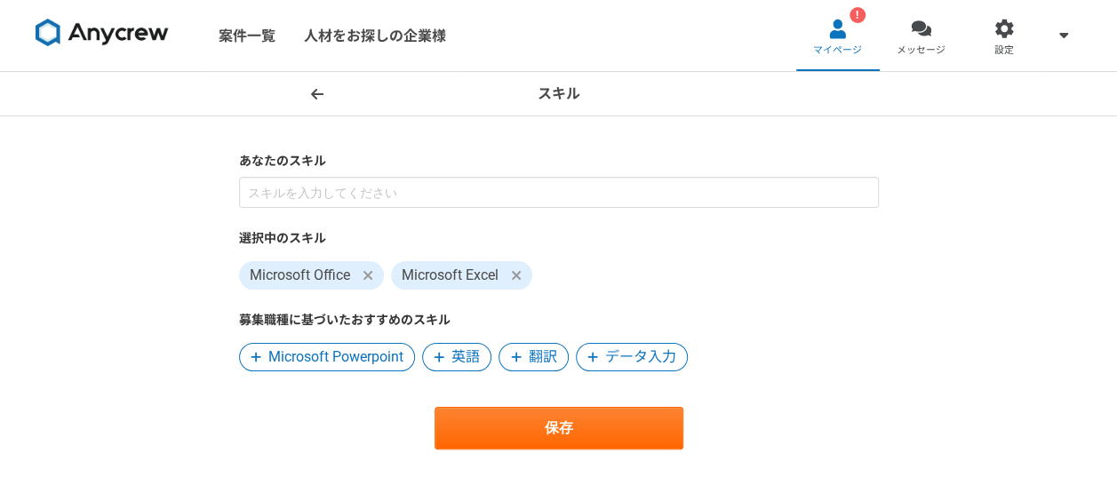
click at [282, 352] on span "Microsoft Powerpoint" at bounding box center [335, 356] width 135 height 21
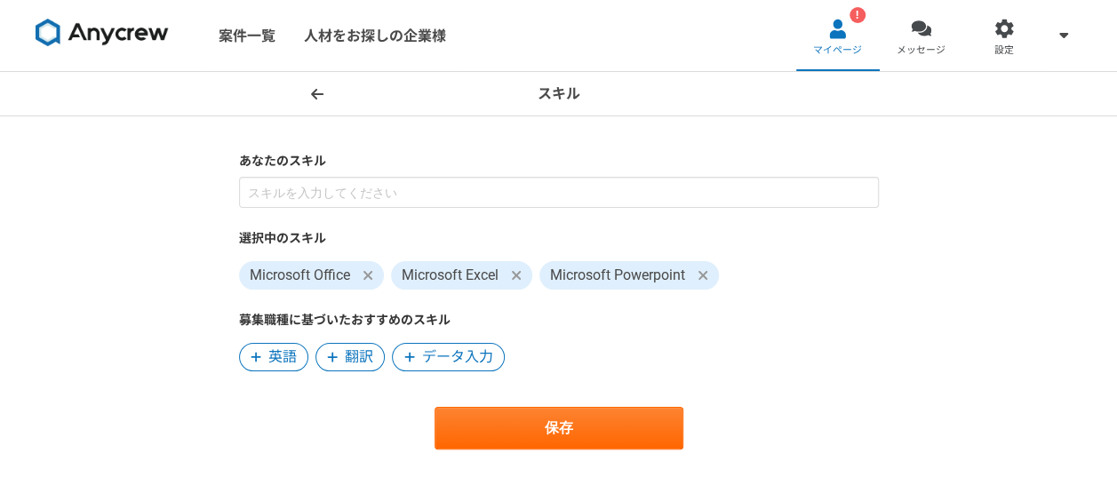
click at [466, 357] on span "データ入力" at bounding box center [457, 356] width 71 height 21
click at [520, 422] on button "保存" at bounding box center [558, 428] width 249 height 43
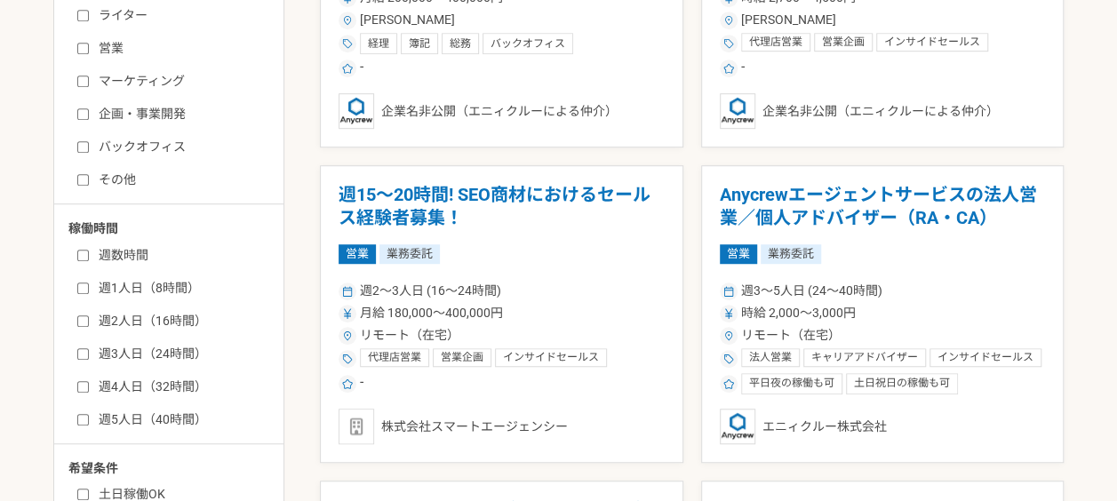
scroll to position [533, 0]
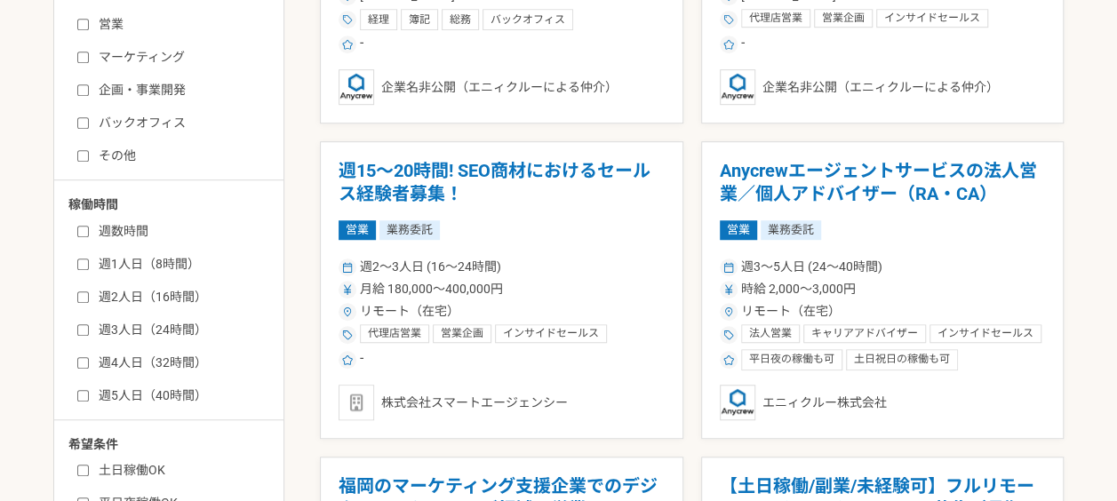
click at [82, 326] on input "週3人日（24時間）" at bounding box center [83, 330] width 12 height 12
checkbox input "true"
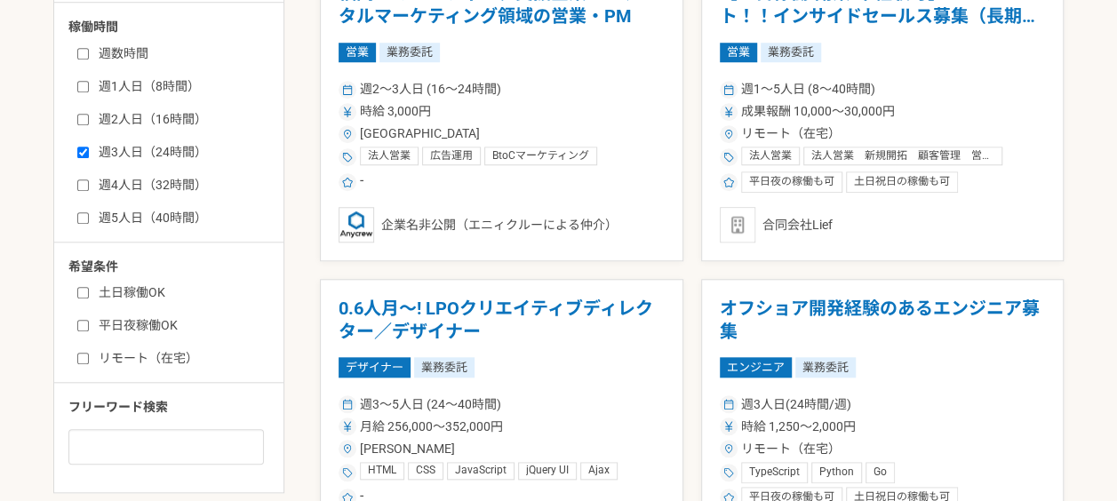
scroll to position [888, 0]
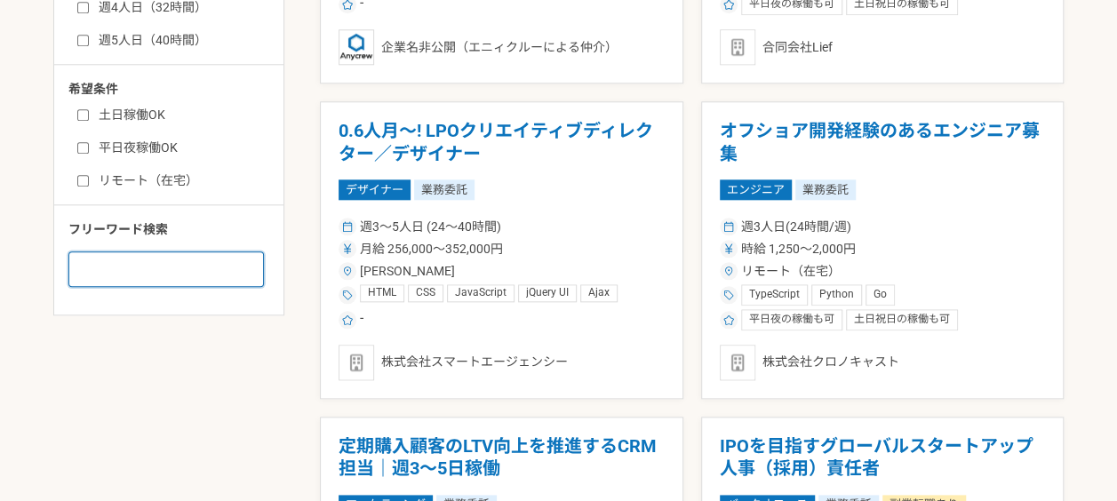
click at [236, 267] on input at bounding box center [165, 269] width 195 height 36
type input "え"
type input "あ"
type input "安全衛生"
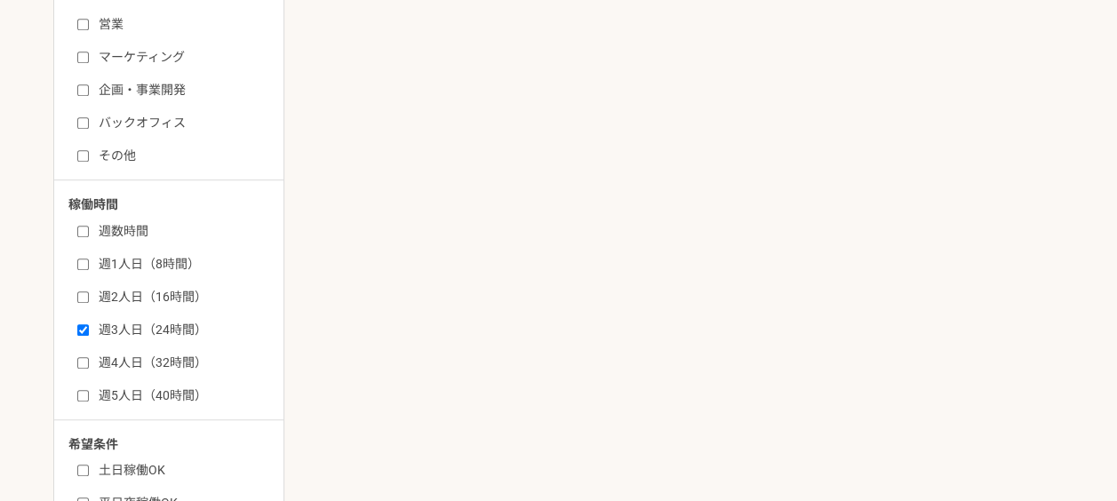
scroll to position [89, 0]
